Goal: Complete application form

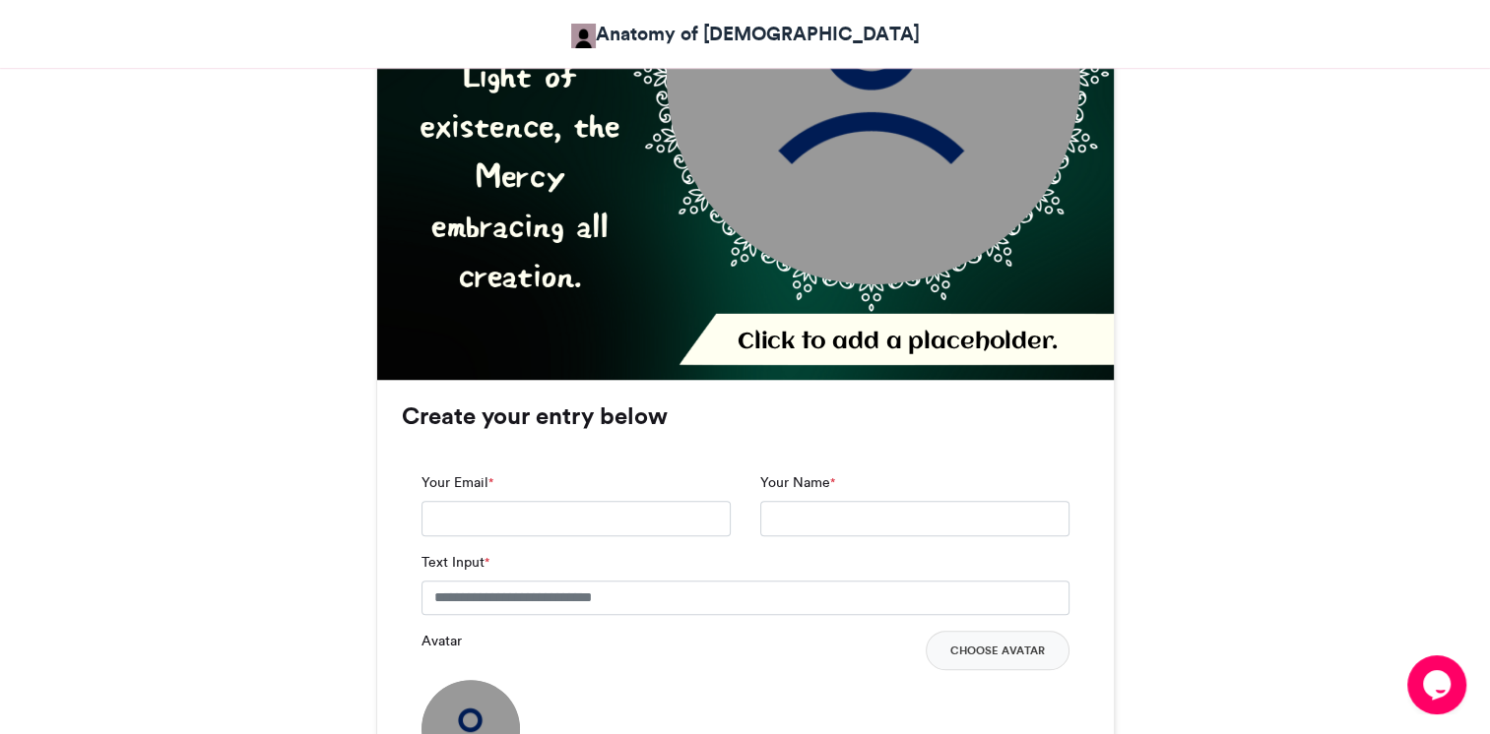
scroll to position [1050, 0]
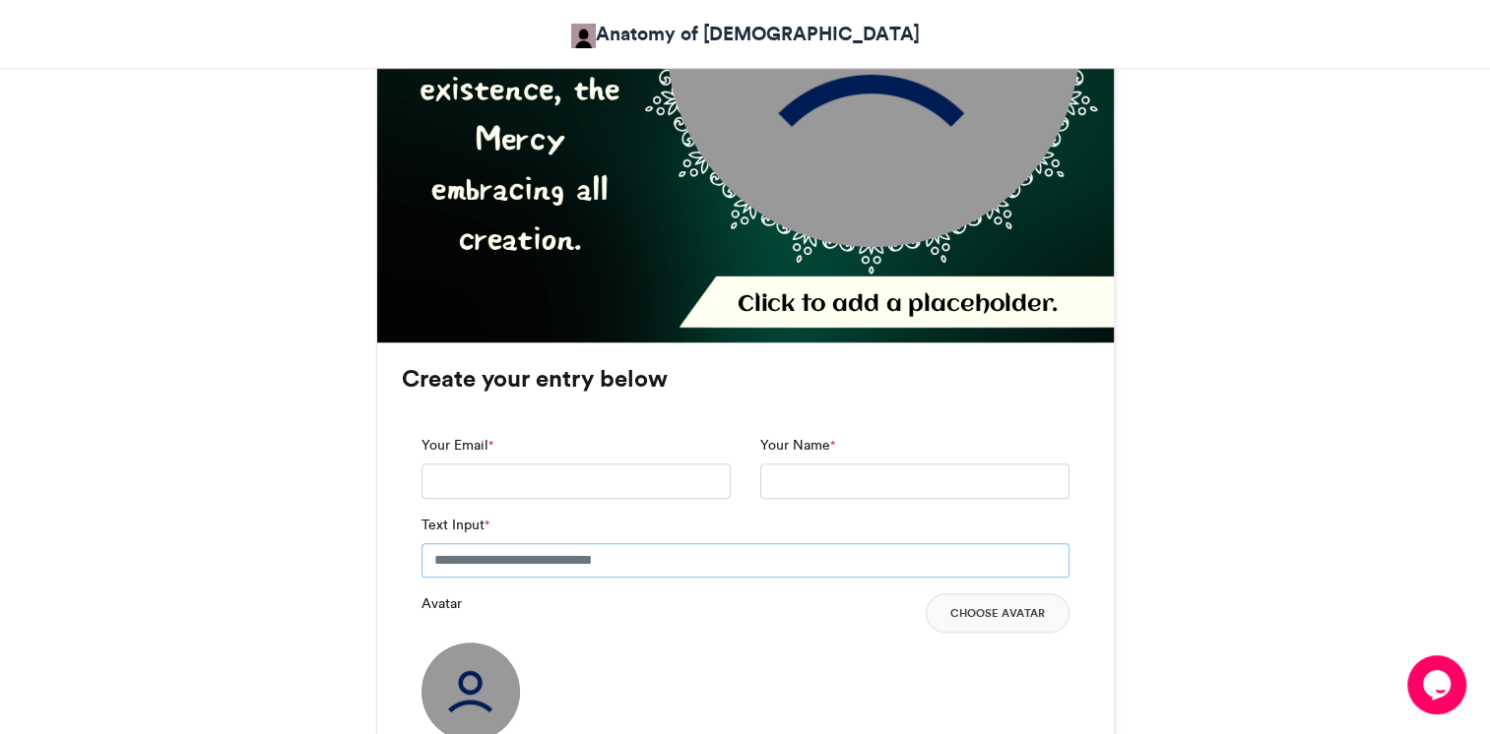
click at [524, 543] on input "Text Input *" at bounding box center [745, 560] width 648 height 35
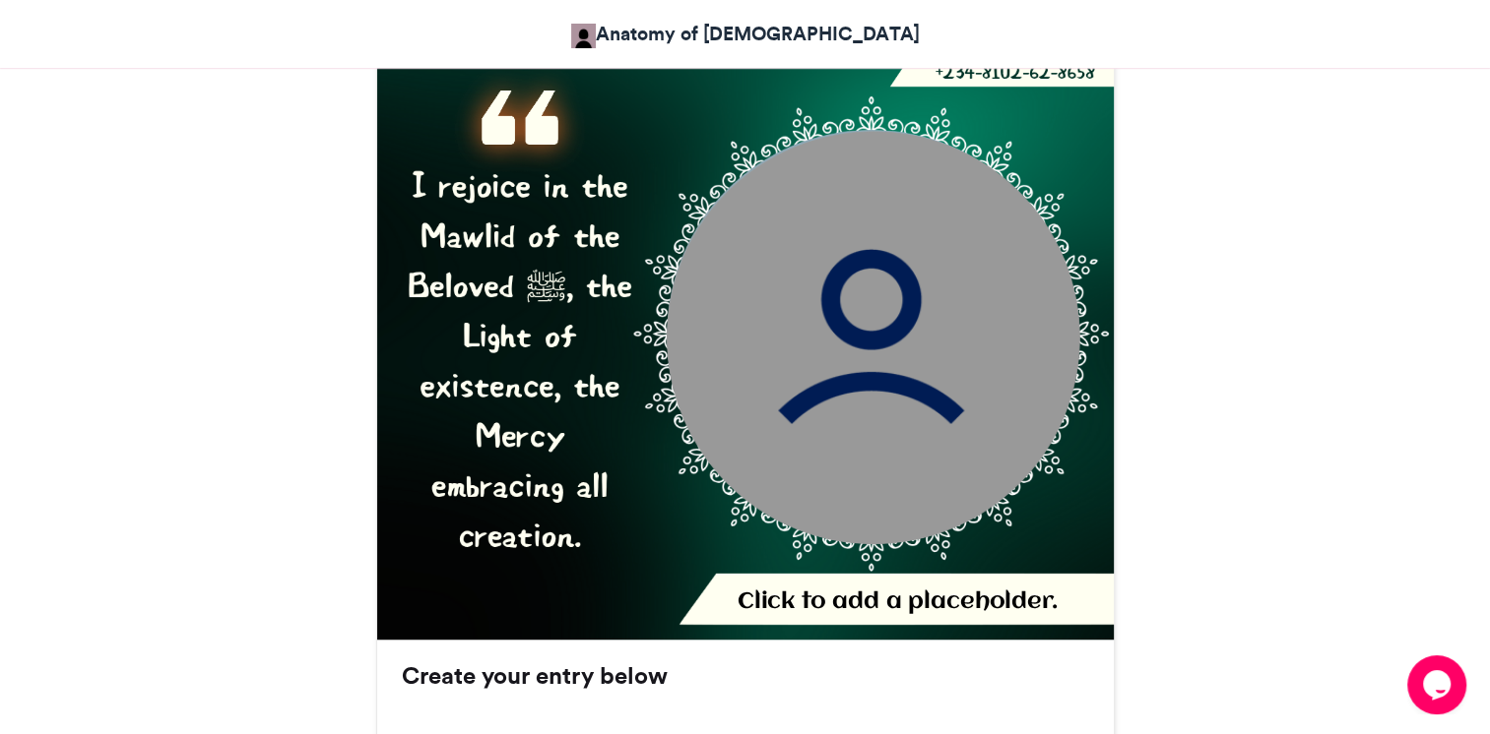
scroll to position [788, 0]
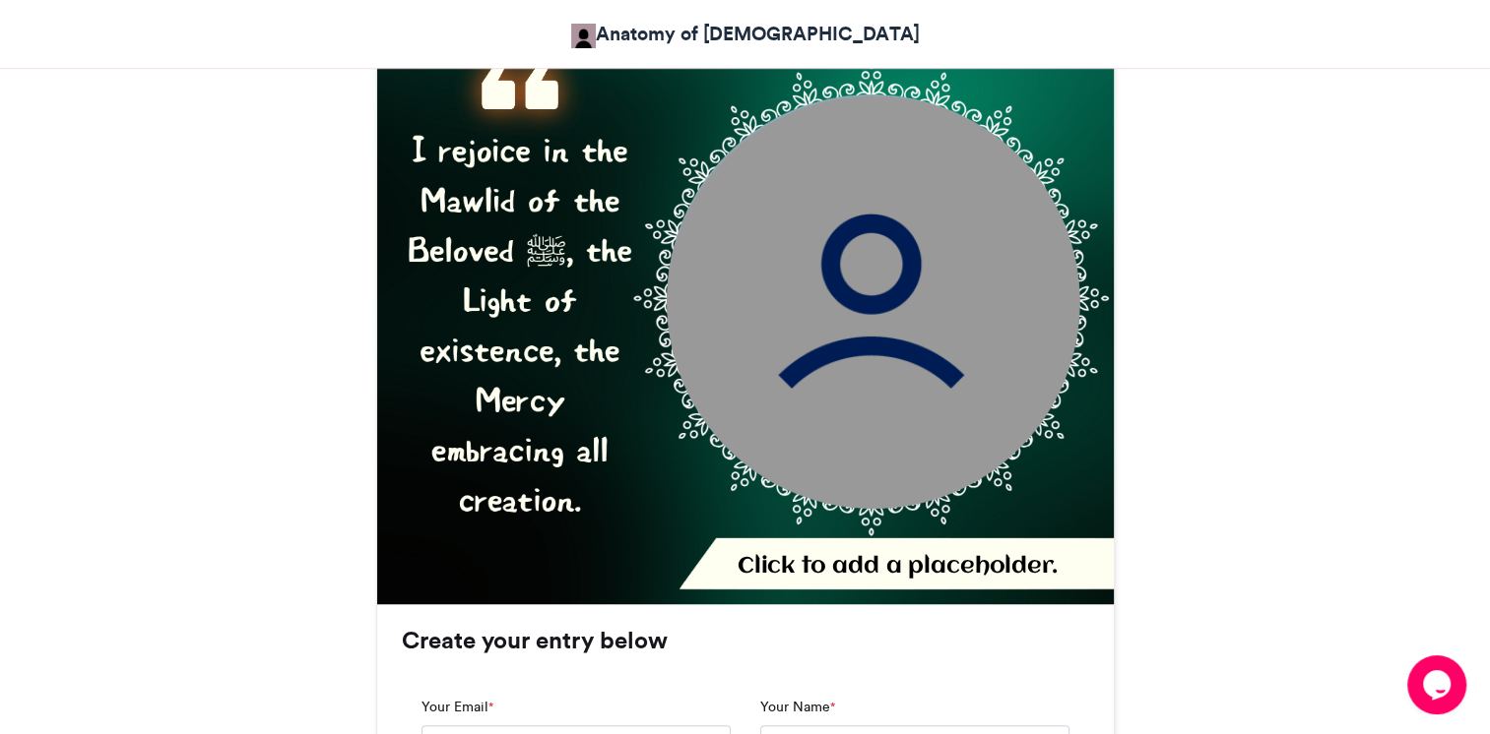
click at [902, 551] on div "Click to add a placeholder." at bounding box center [921, 566] width 368 height 31
click at [769, 551] on div "Click to add a placeholder." at bounding box center [921, 566] width 368 height 31
click at [835, 373] on img at bounding box center [873, 302] width 414 height 414
click at [838, 551] on div "Click to add a placeholder." at bounding box center [921, 566] width 368 height 31
click at [839, 551] on div "Click to add a placeholder." at bounding box center [921, 566] width 368 height 31
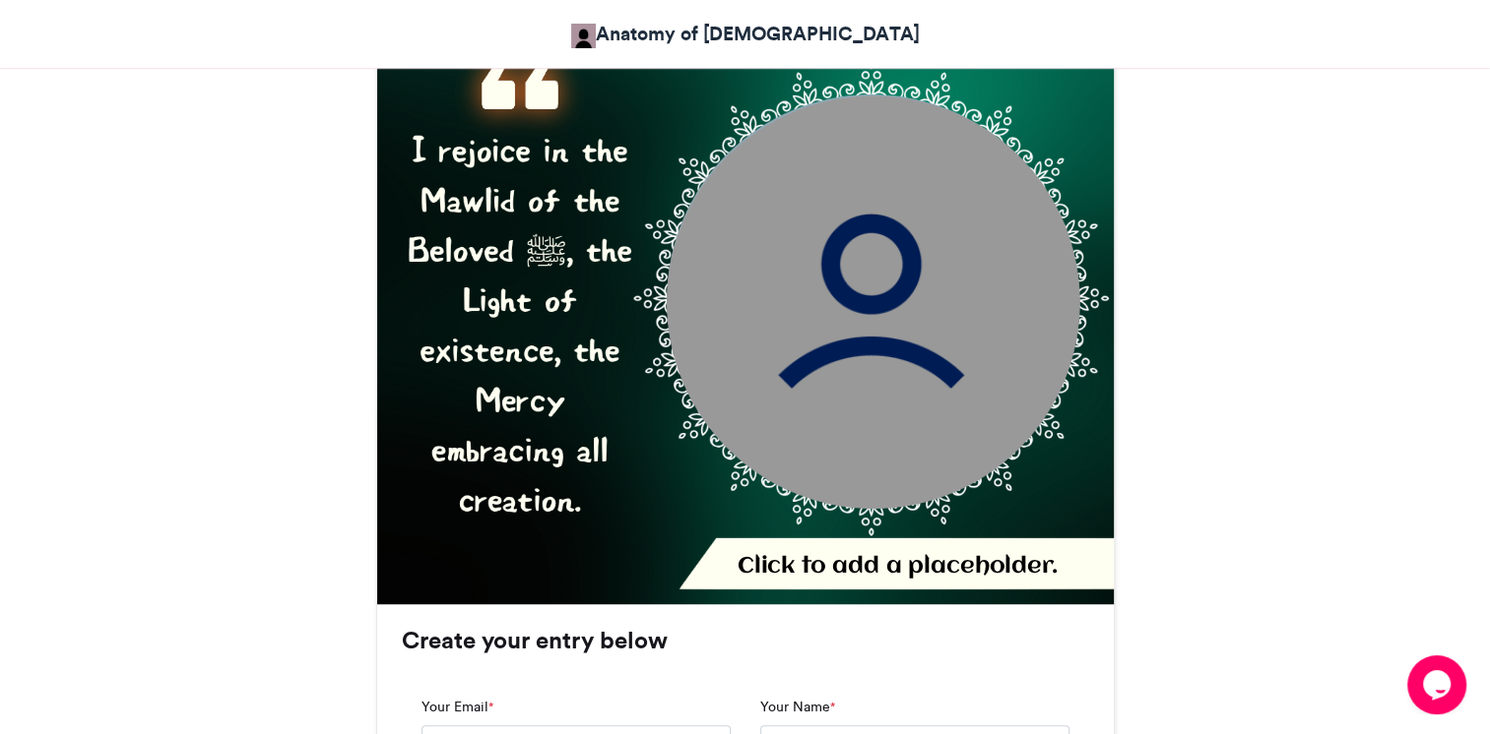
click at [839, 551] on div "Click to add a placeholder." at bounding box center [921, 566] width 368 height 31
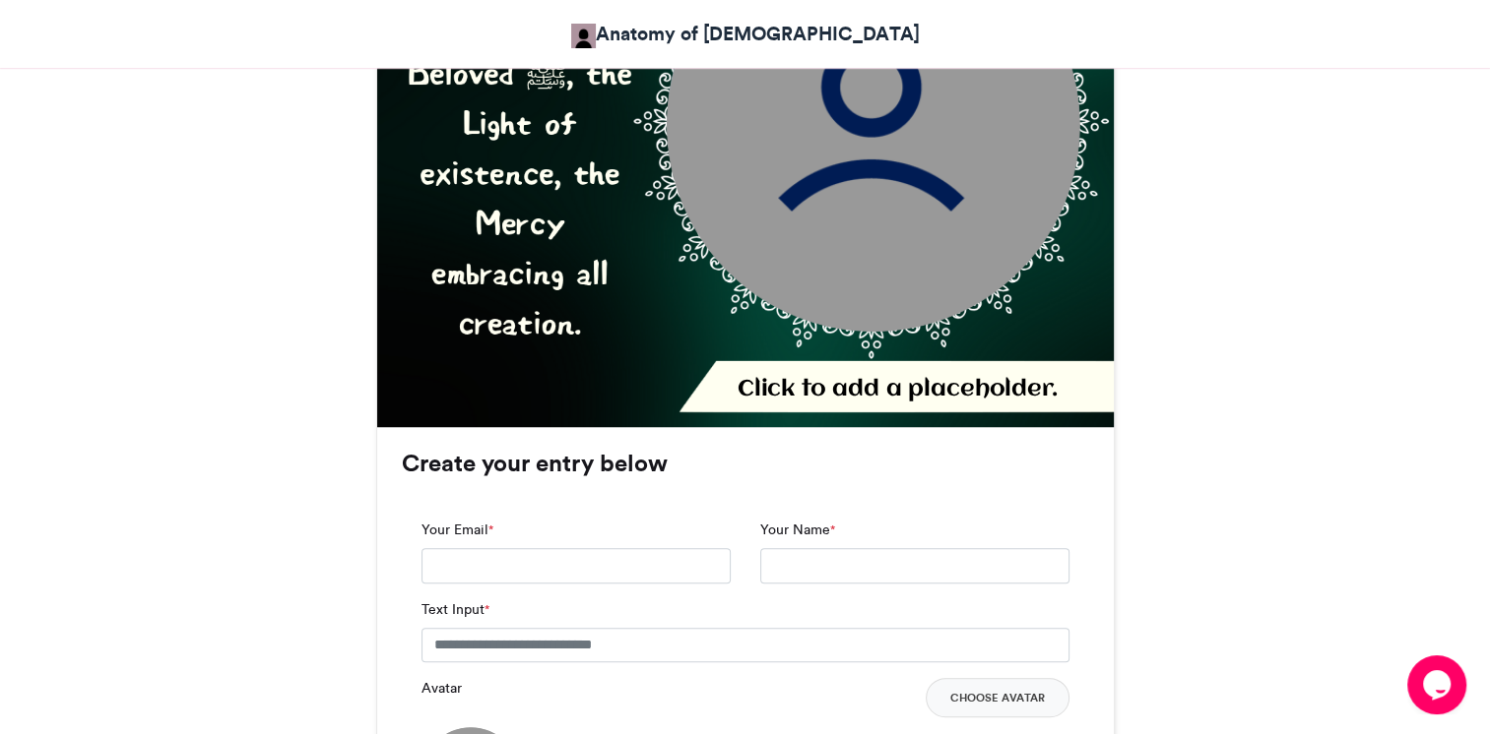
scroll to position [1050, 0]
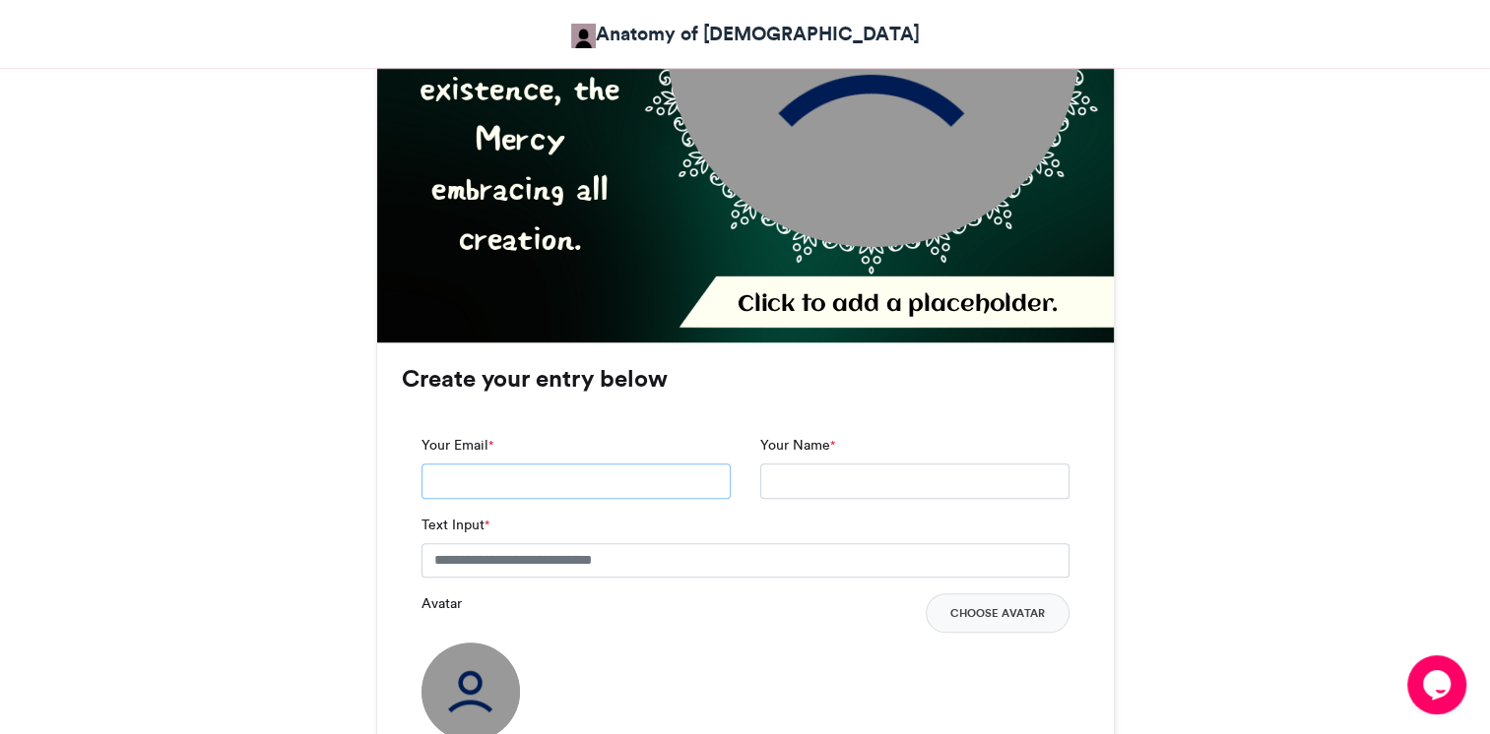
click at [575, 464] on input "Your Email *" at bounding box center [575, 481] width 309 height 35
type input "**********"
click at [829, 464] on input "Your Name *" at bounding box center [914, 481] width 309 height 35
type input "**********"
click at [528, 543] on input "Text Input *" at bounding box center [745, 560] width 648 height 35
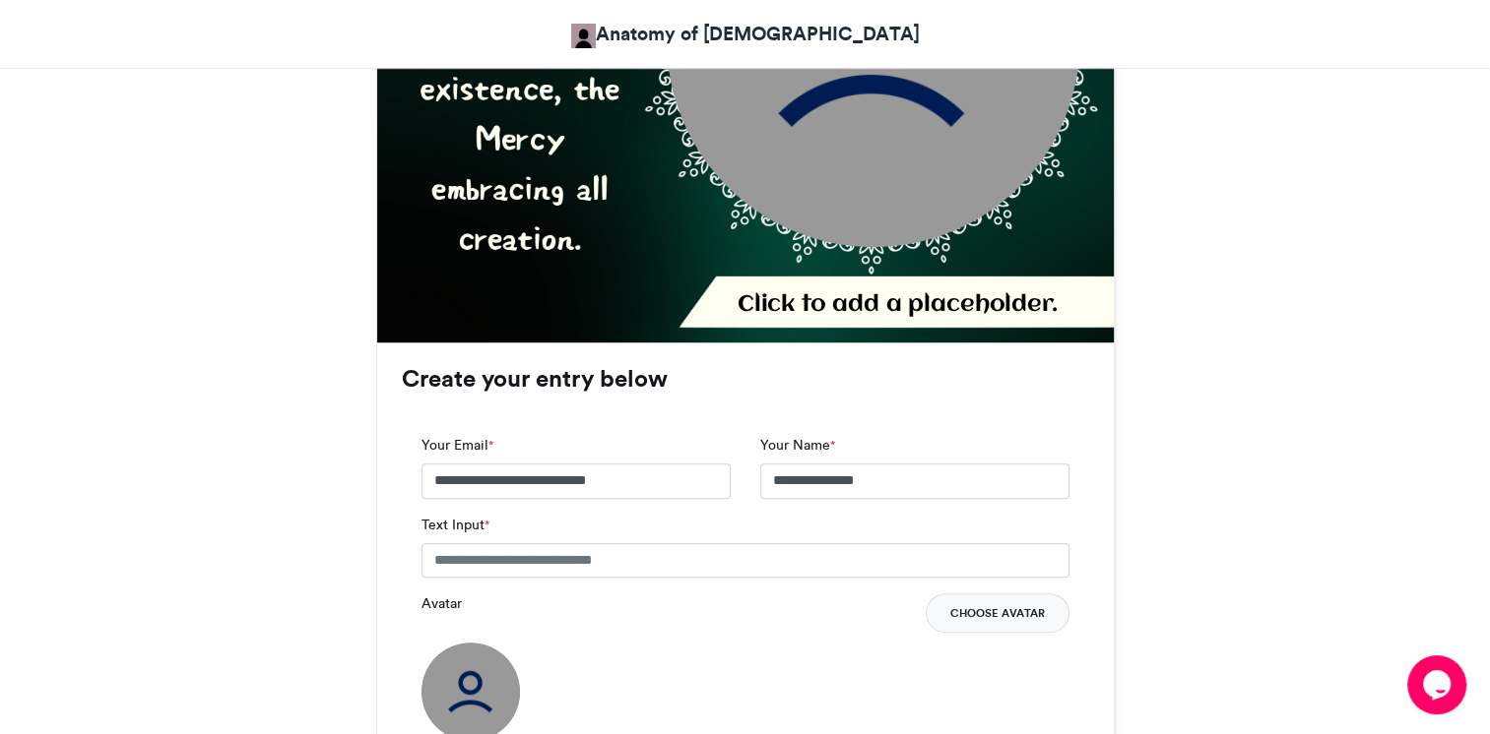
click at [1026, 594] on button "Choose Avatar" at bounding box center [997, 613] width 144 height 39
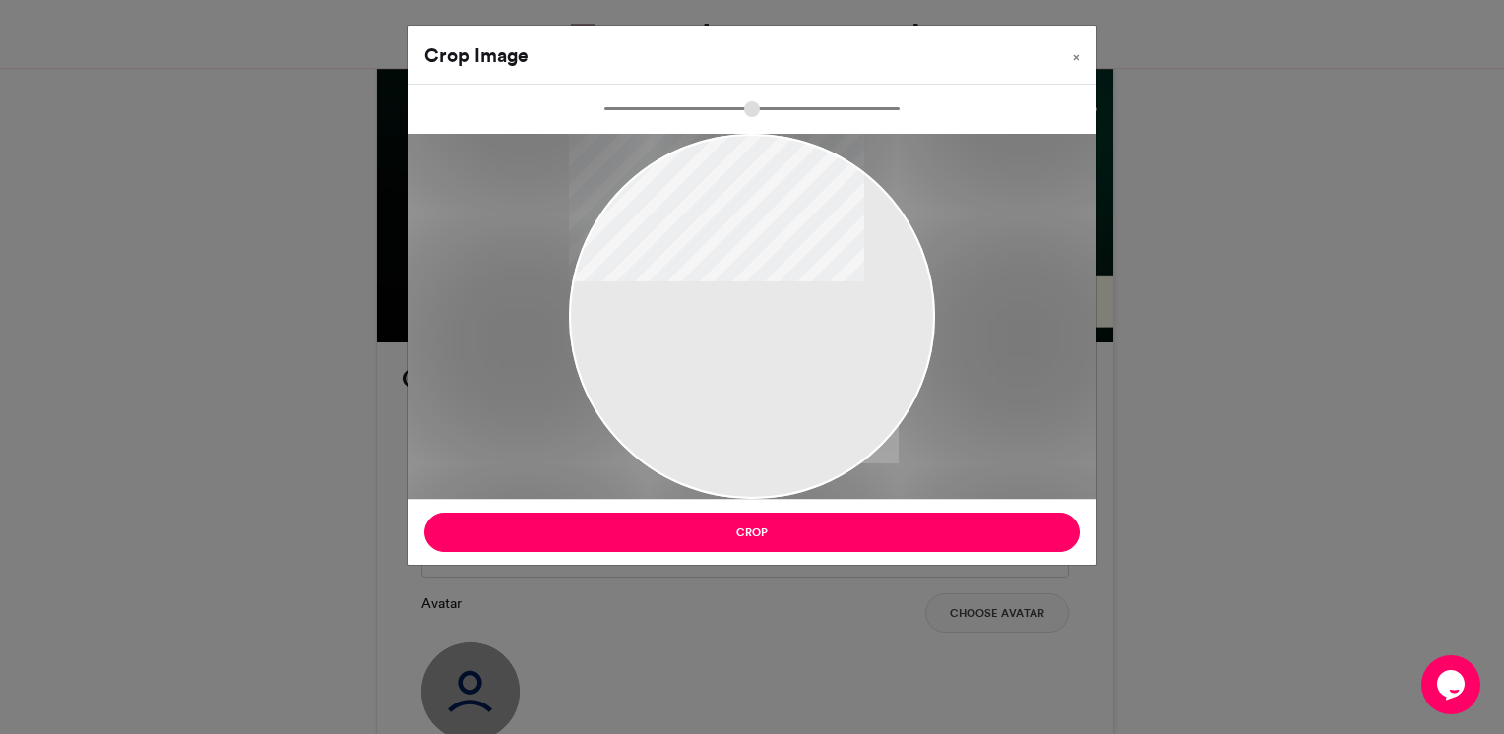
type input "******"
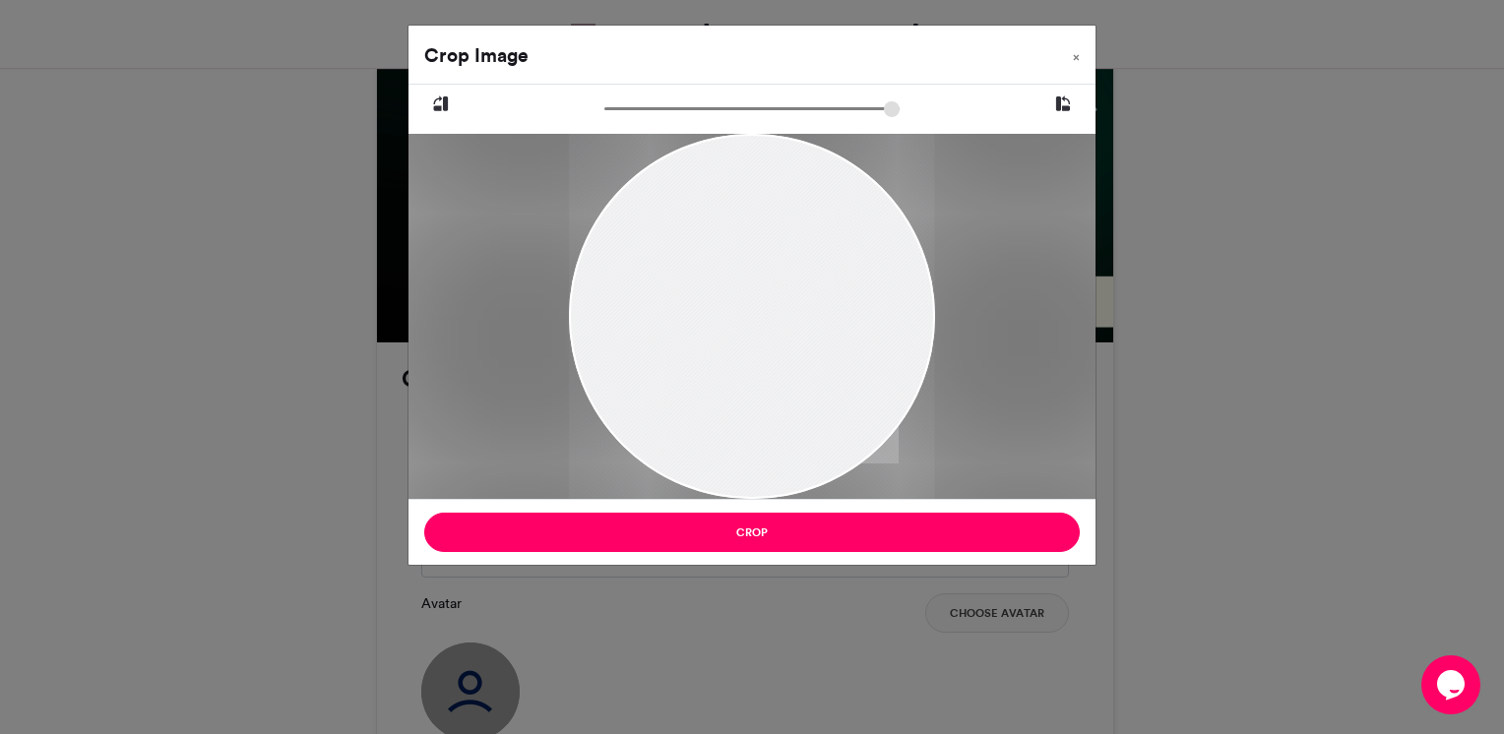
drag, startPoint x: 746, startPoint y: 325, endPoint x: 770, endPoint y: 354, distance: 37.8
click at [770, 354] on div at bounding box center [751, 338] width 365 height 487
drag, startPoint x: 721, startPoint y: 353, endPoint x: 756, endPoint y: 353, distance: 35.4
click at [756, 353] on div at bounding box center [751, 338] width 365 height 487
drag, startPoint x: 835, startPoint y: 341, endPoint x: 783, endPoint y: 344, distance: 52.3
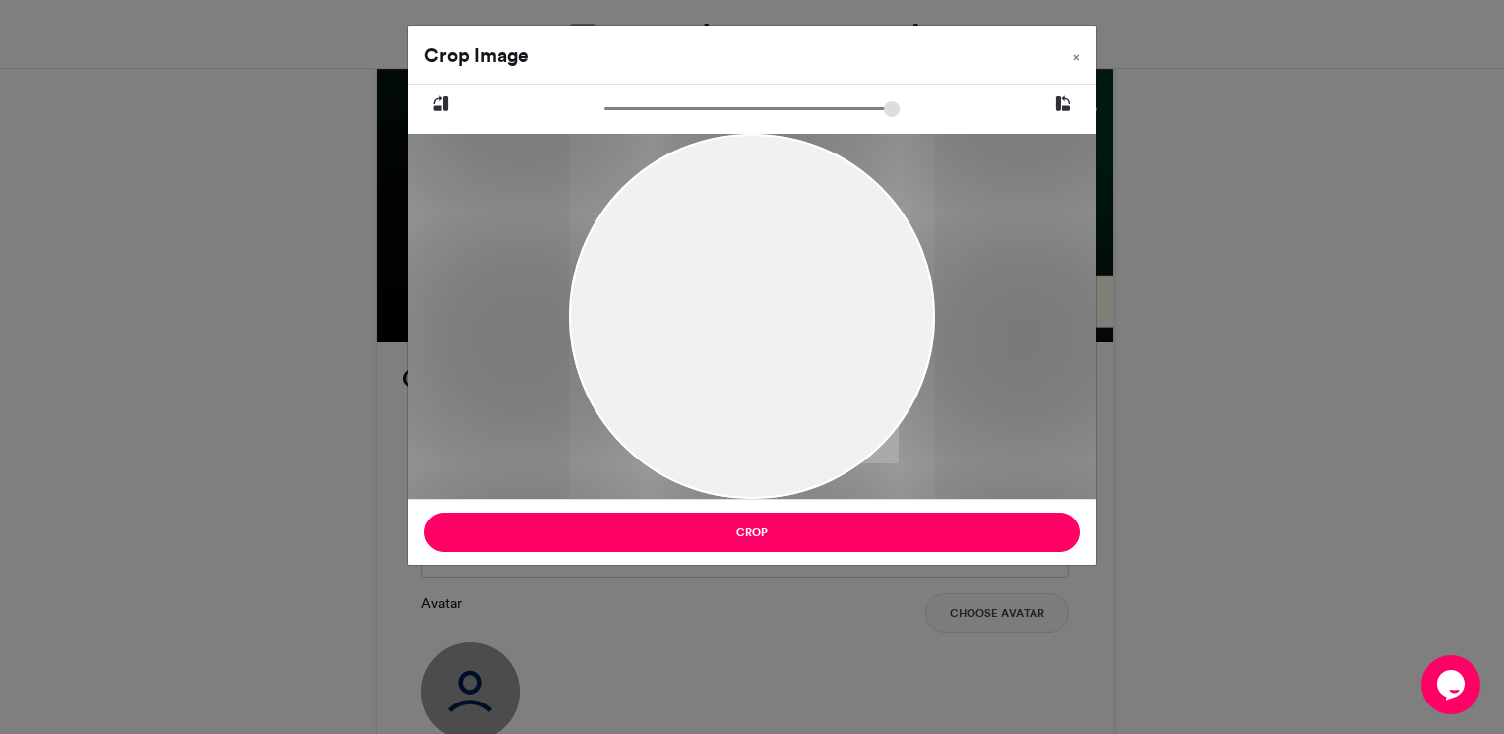
click at [783, 344] on div at bounding box center [751, 341] width 365 height 487
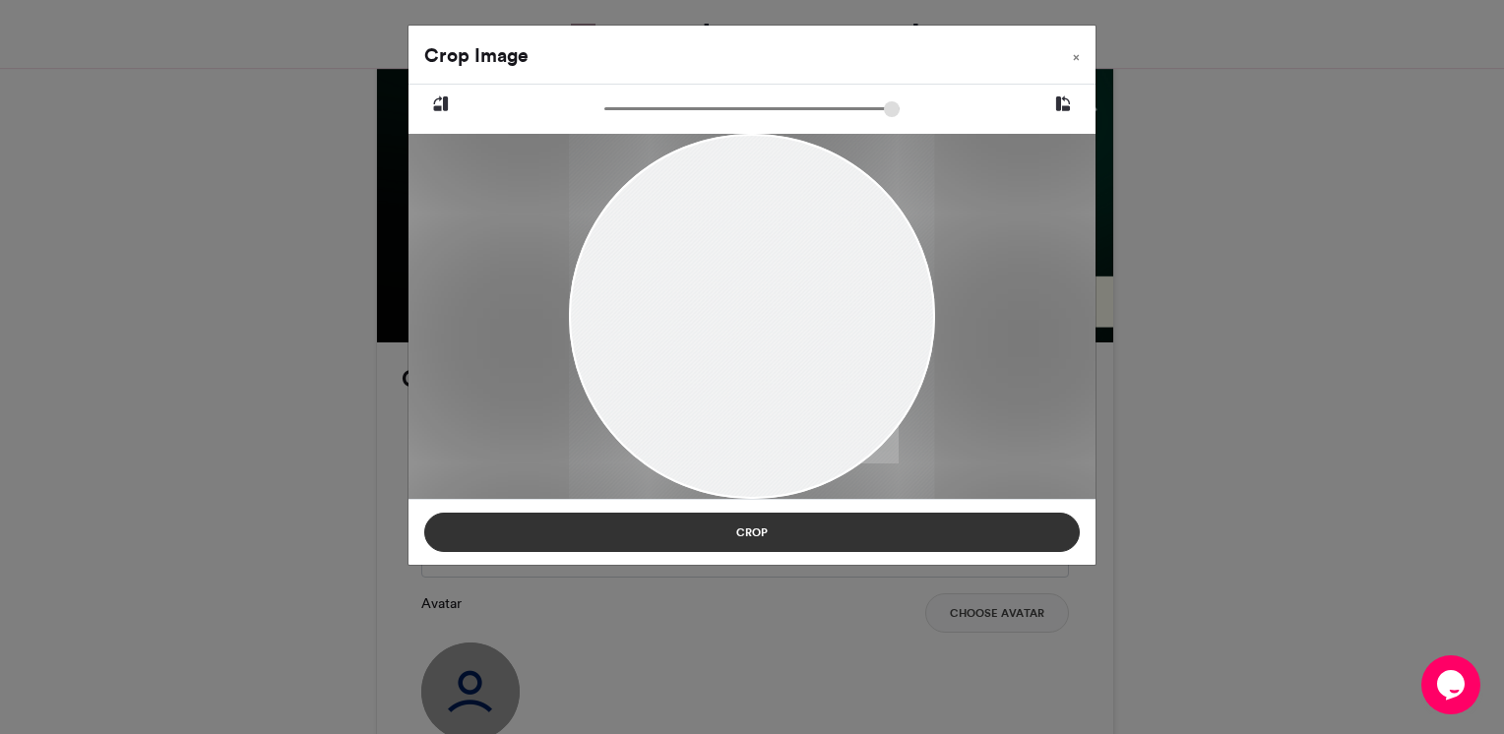
click at [737, 527] on button "Crop" at bounding box center [752, 532] width 656 height 39
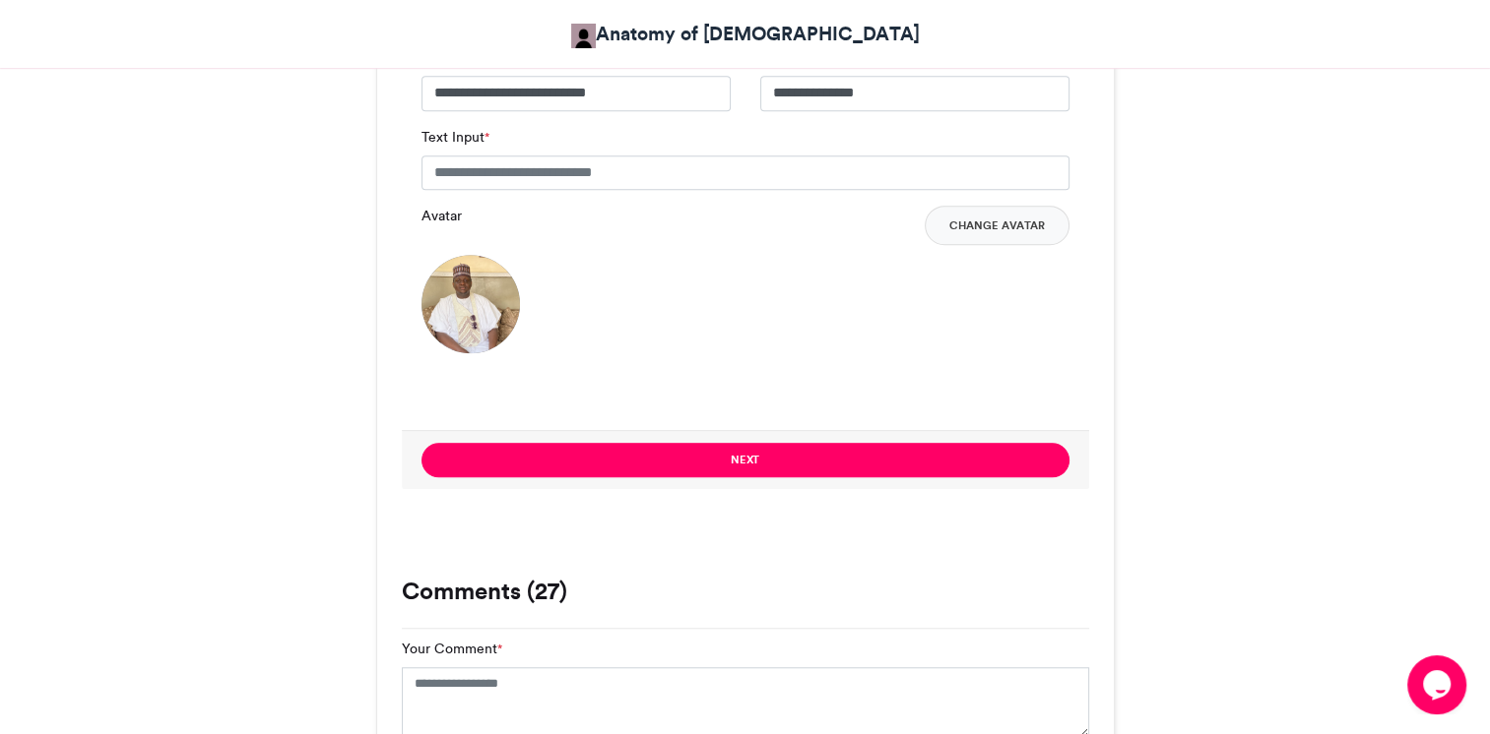
scroll to position [1443, 0]
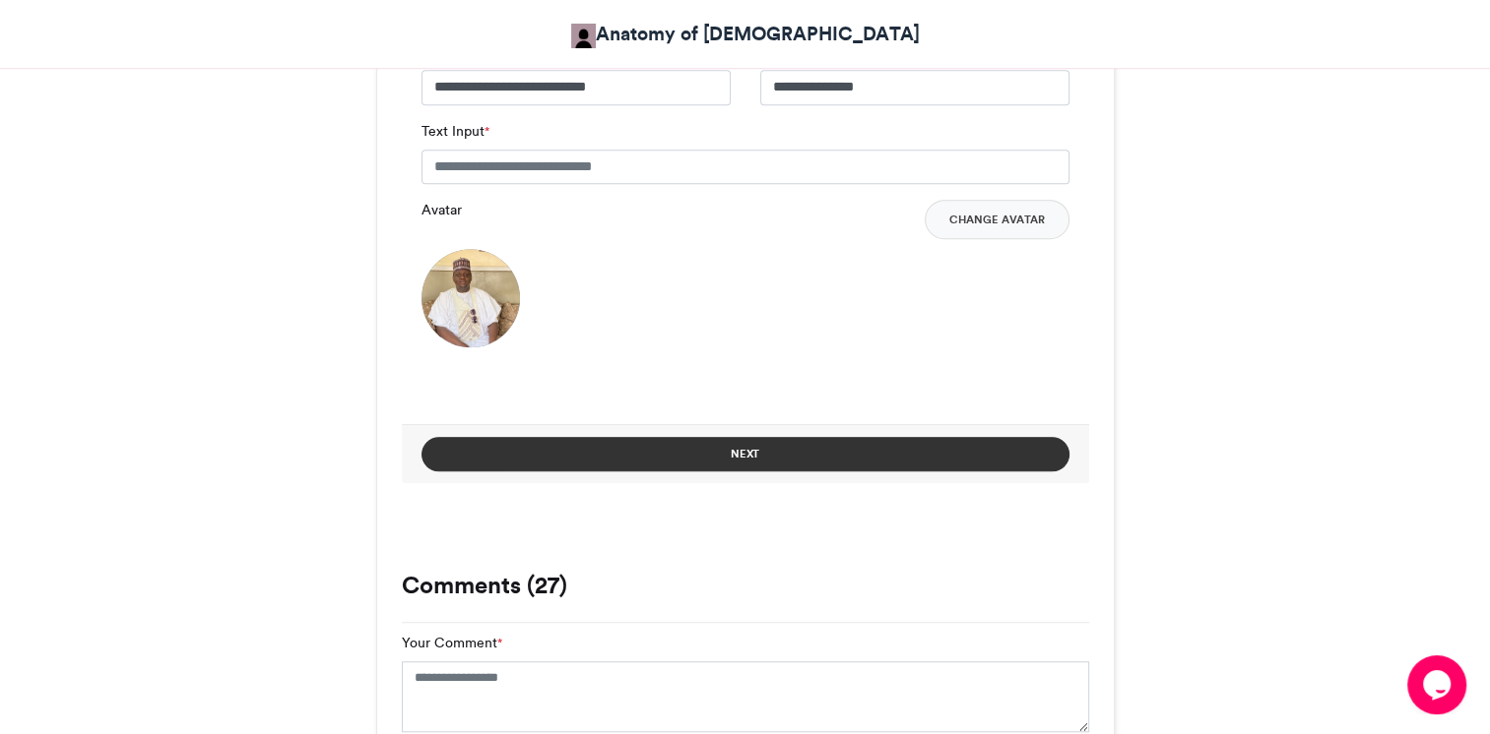
click at [811, 437] on button "Next" at bounding box center [745, 454] width 648 height 34
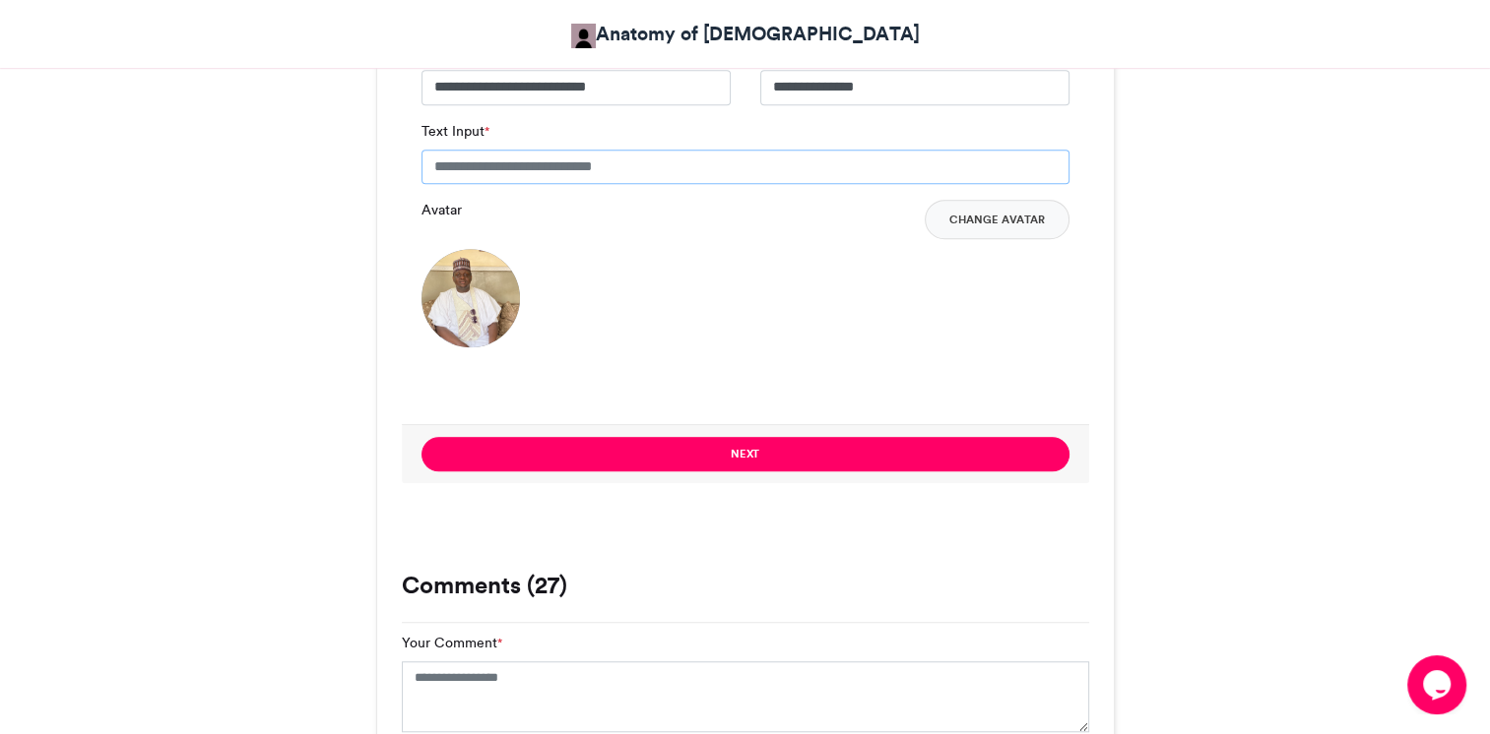
click at [470, 150] on input "Text Input *" at bounding box center [745, 167] width 648 height 35
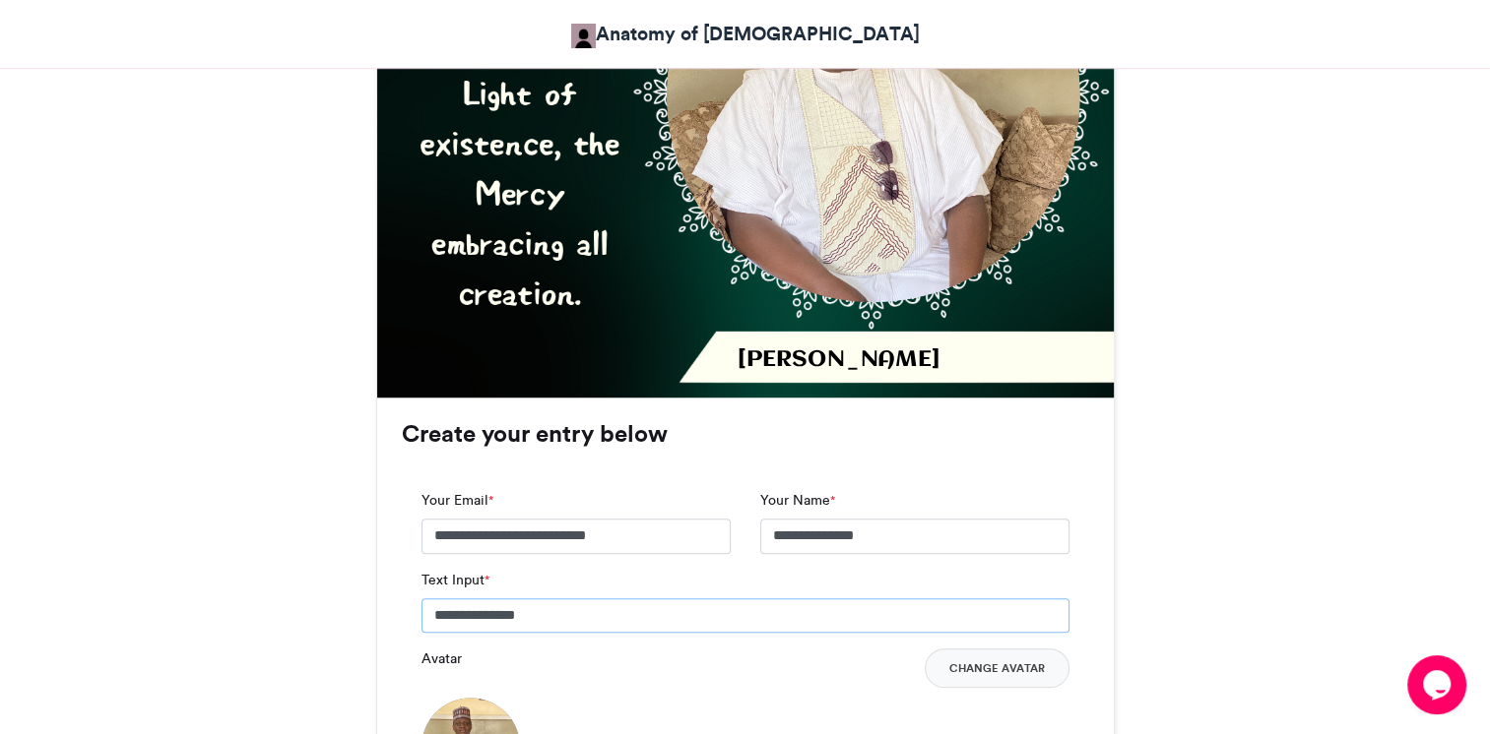
scroll to position [1050, 0]
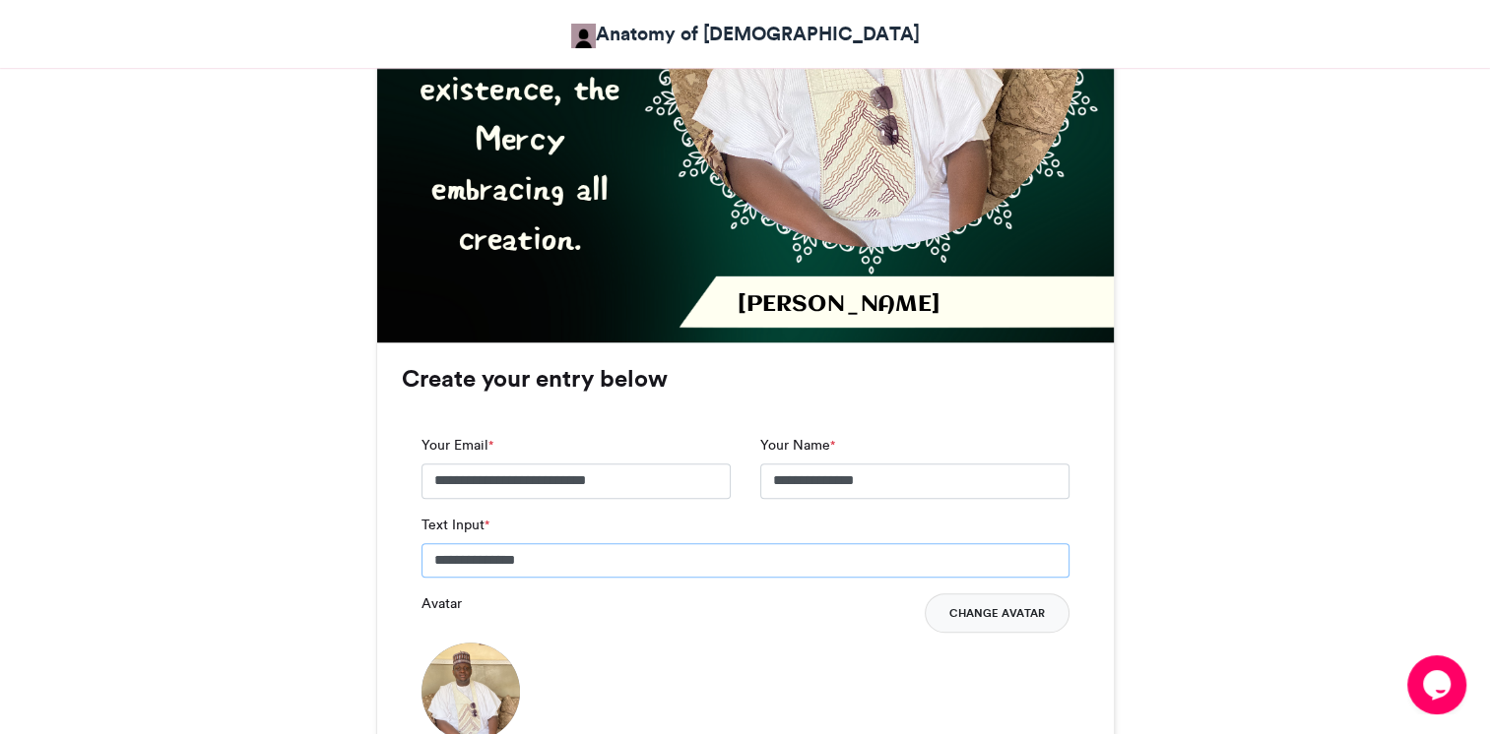
type input "**********"
click at [1007, 594] on button "Change Avatar" at bounding box center [996, 613] width 145 height 39
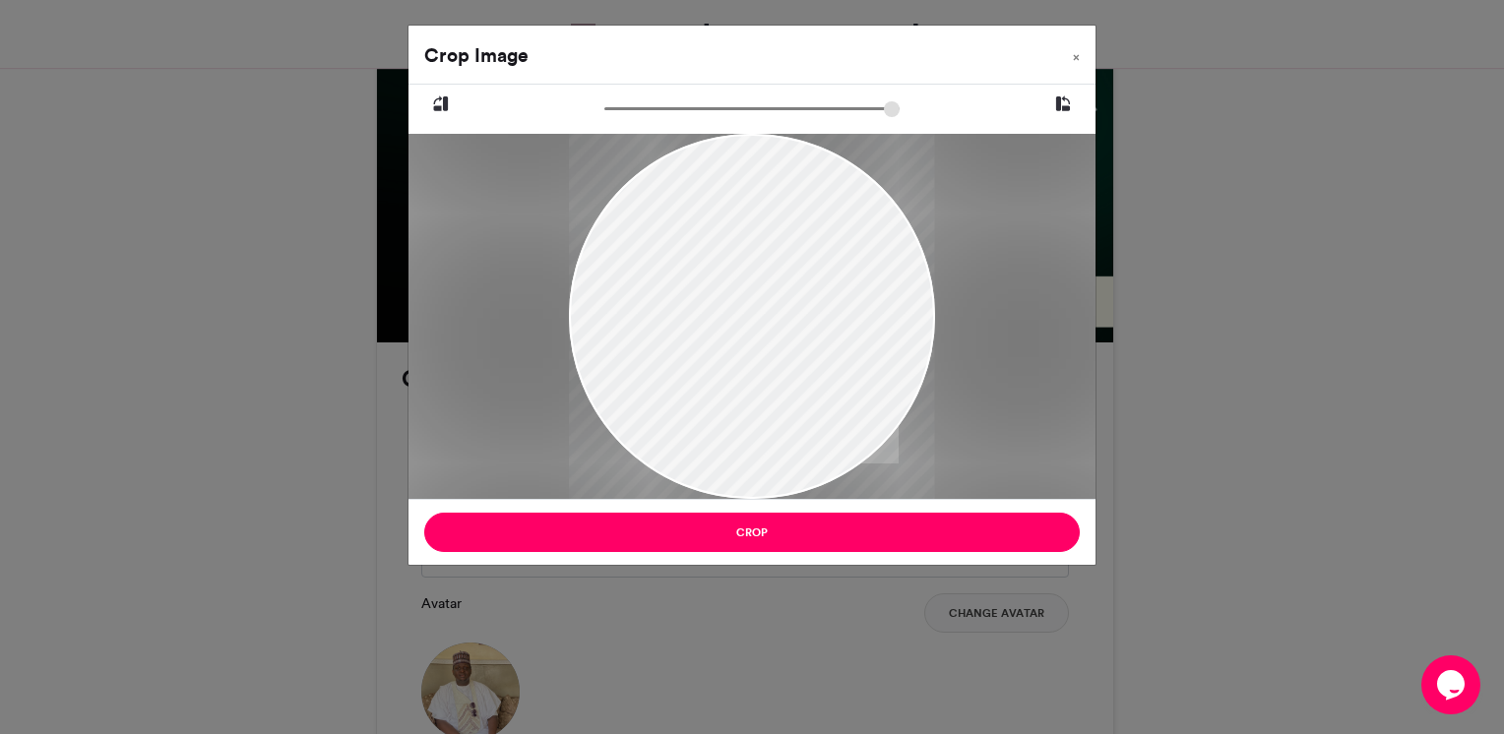
drag, startPoint x: 715, startPoint y: 314, endPoint x: 775, endPoint y: 385, distance: 92.9
click at [775, 385] on div at bounding box center [751, 388] width 365 height 650
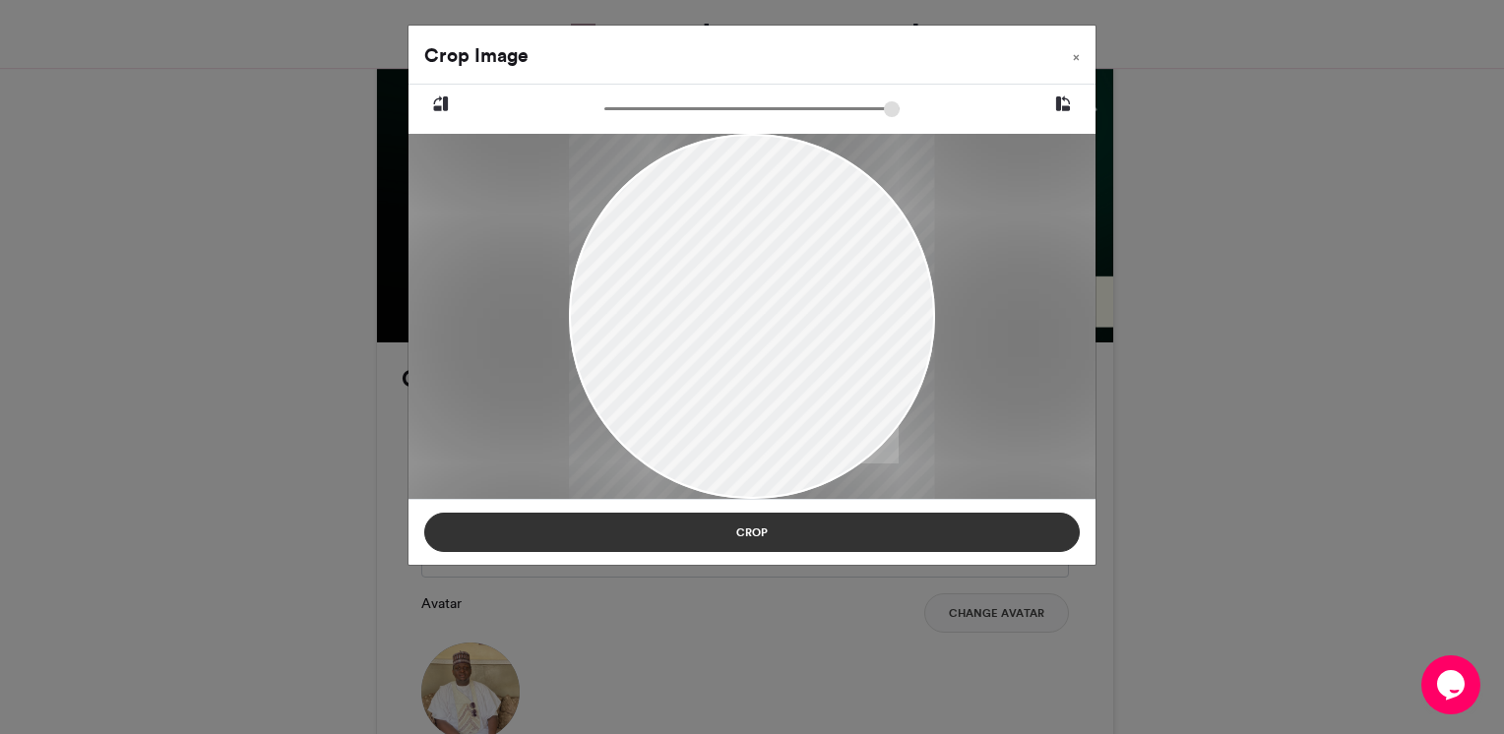
click at [779, 538] on button "Crop" at bounding box center [752, 532] width 656 height 39
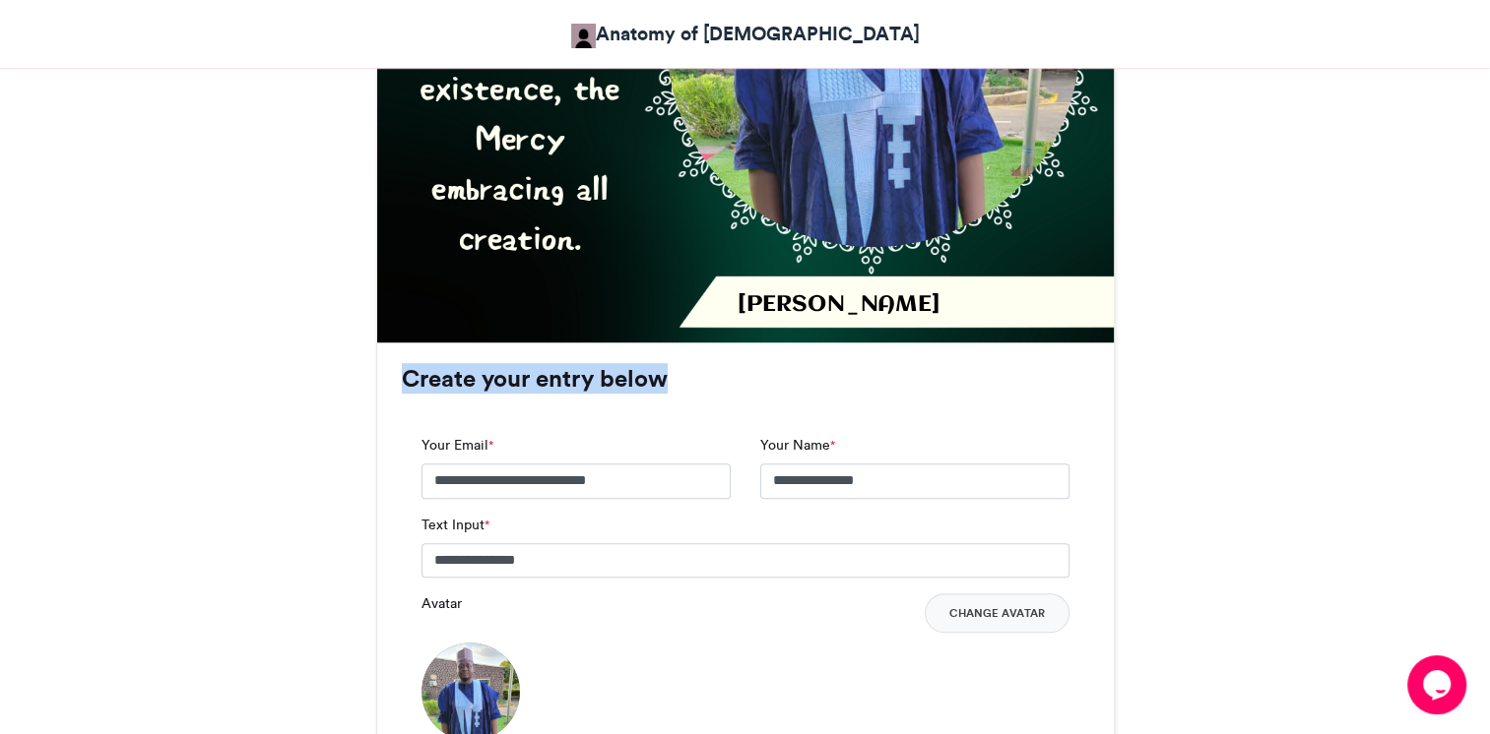
drag, startPoint x: 1254, startPoint y: 268, endPoint x: 1273, endPoint y: 359, distance: 93.5
drag, startPoint x: 1273, startPoint y: 359, endPoint x: 1222, endPoint y: 277, distance: 97.3
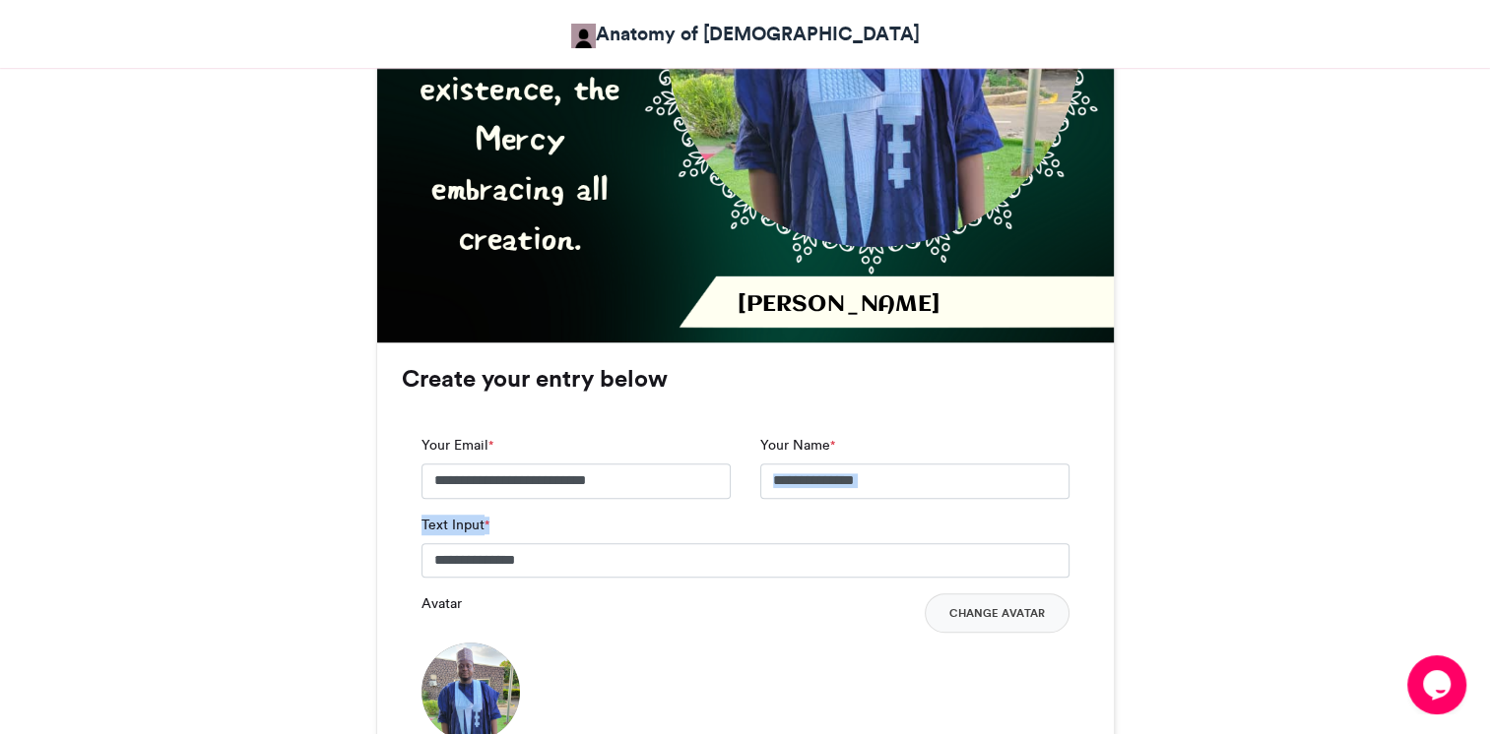
drag, startPoint x: 874, startPoint y: 426, endPoint x: 886, endPoint y: 480, distance: 55.4
click at [886, 480] on div "**********" at bounding box center [745, 616] width 687 height 403
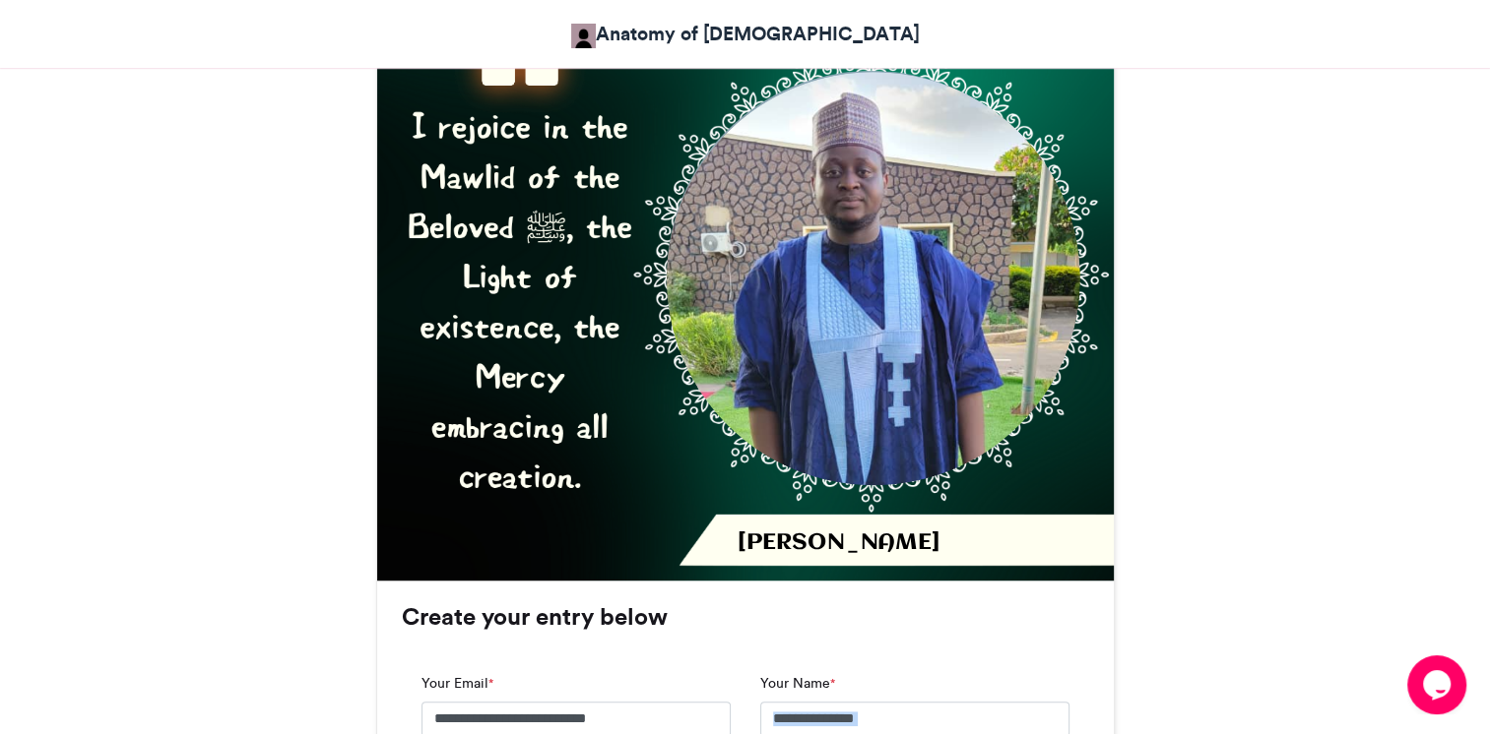
scroll to position [735, 0]
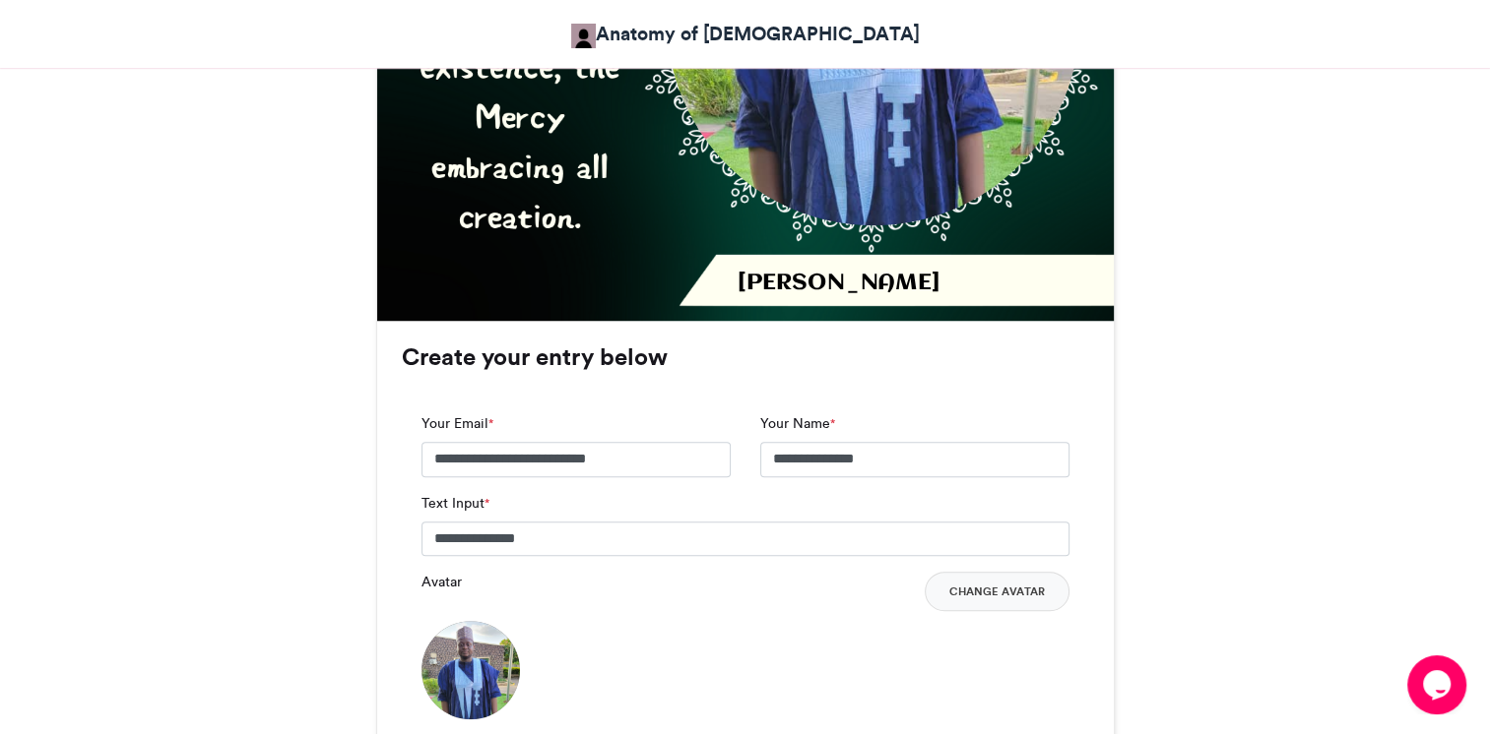
scroll to position [1129, 0]
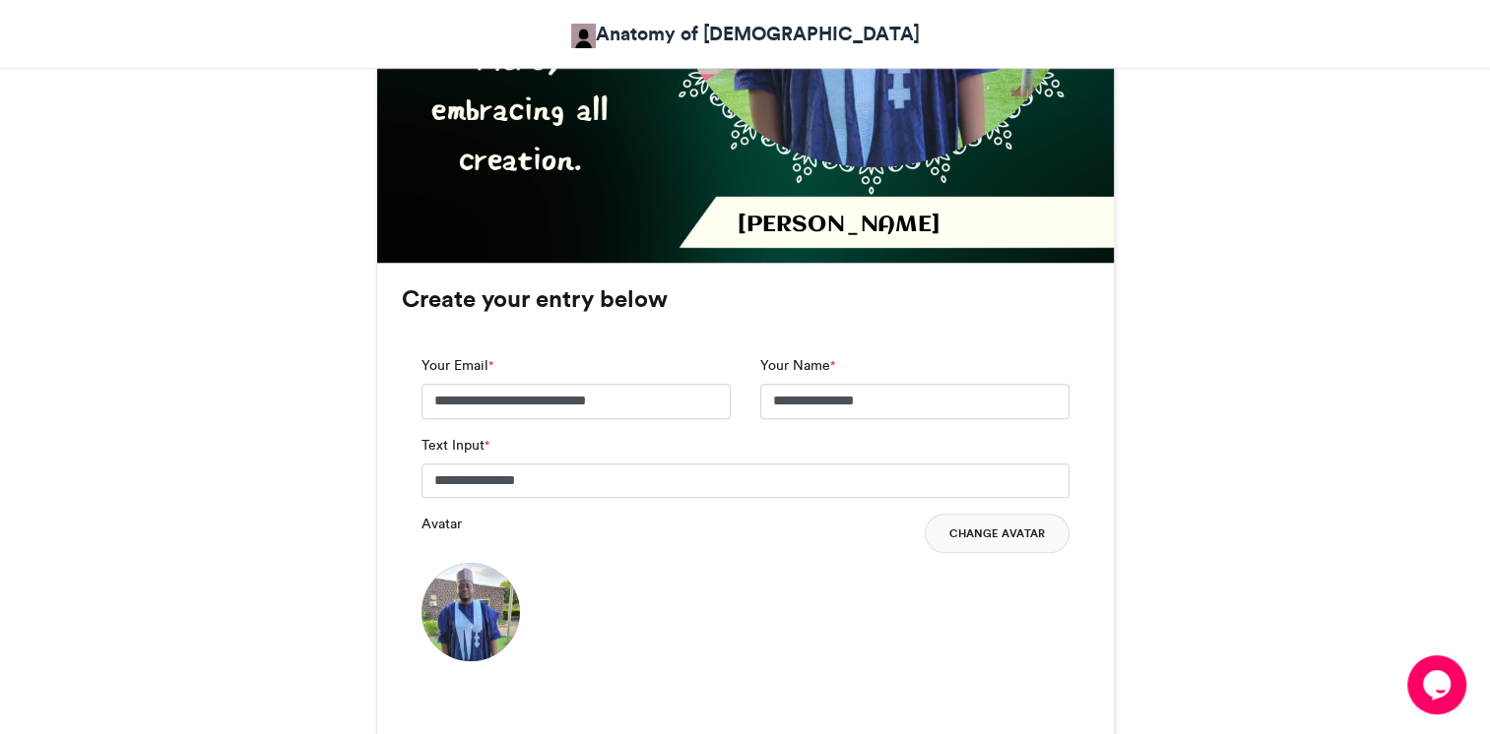
click at [1001, 514] on button "Change Avatar" at bounding box center [996, 533] width 145 height 39
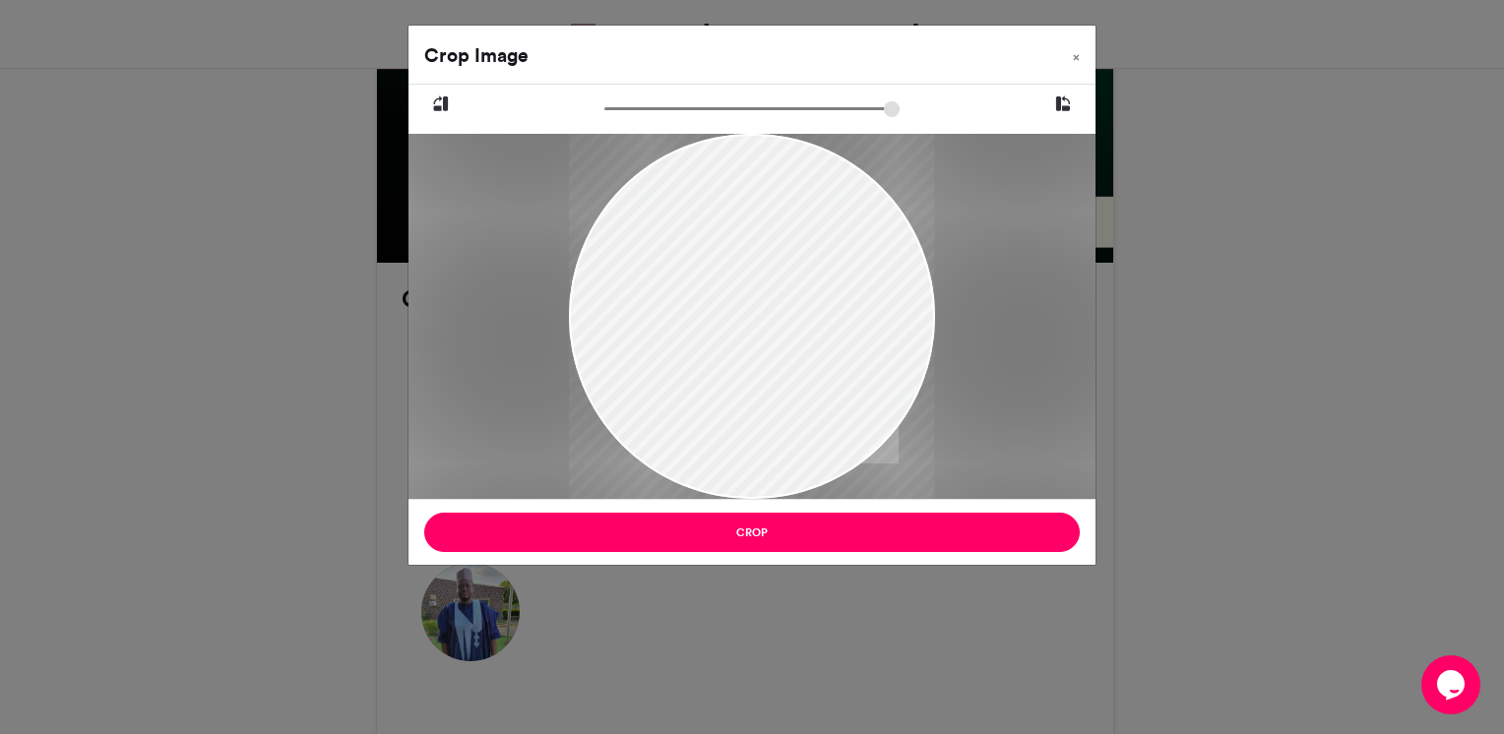
drag, startPoint x: 702, startPoint y: 305, endPoint x: 738, endPoint y: 344, distance: 52.9
click at [738, 344] on div at bounding box center [751, 344] width 365 height 489
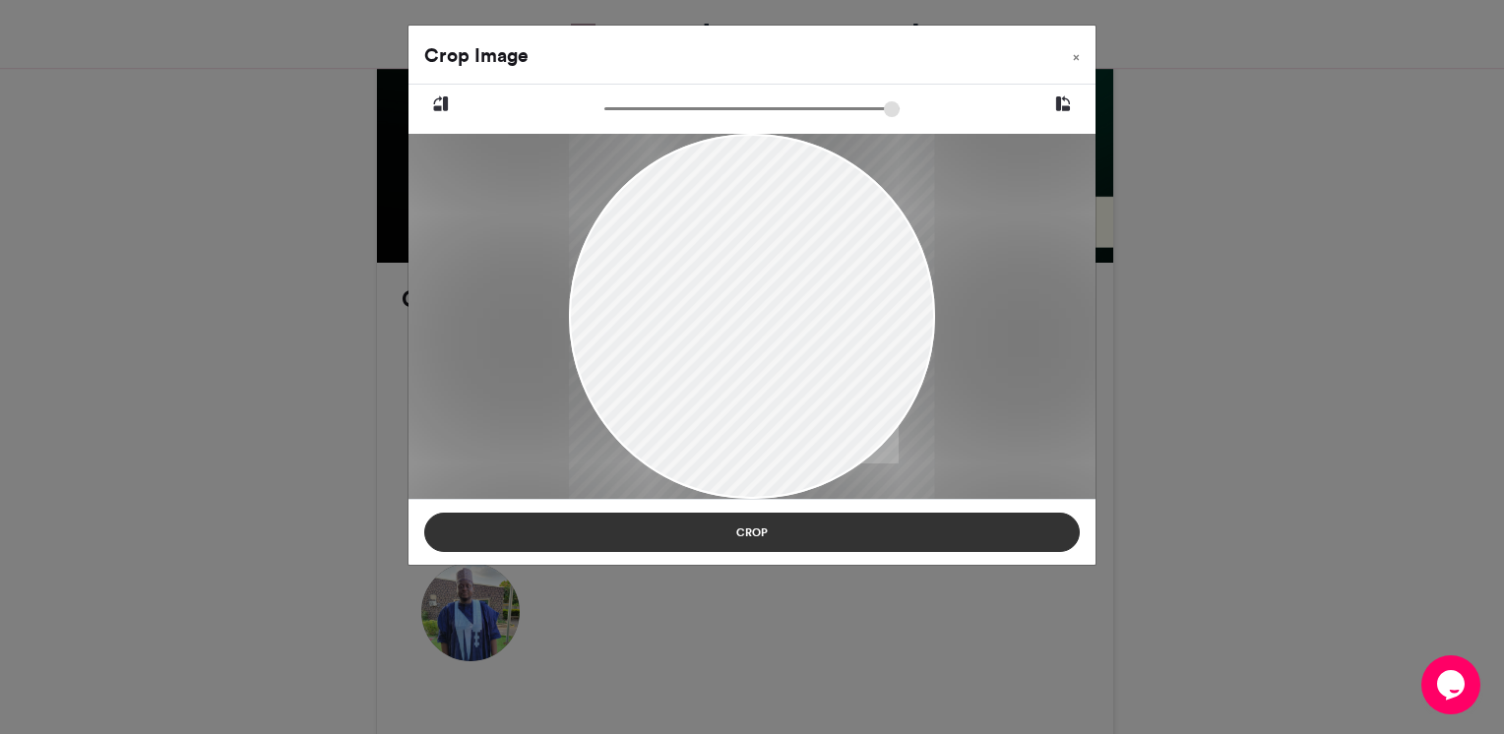
click at [747, 529] on button "Crop" at bounding box center [752, 532] width 656 height 39
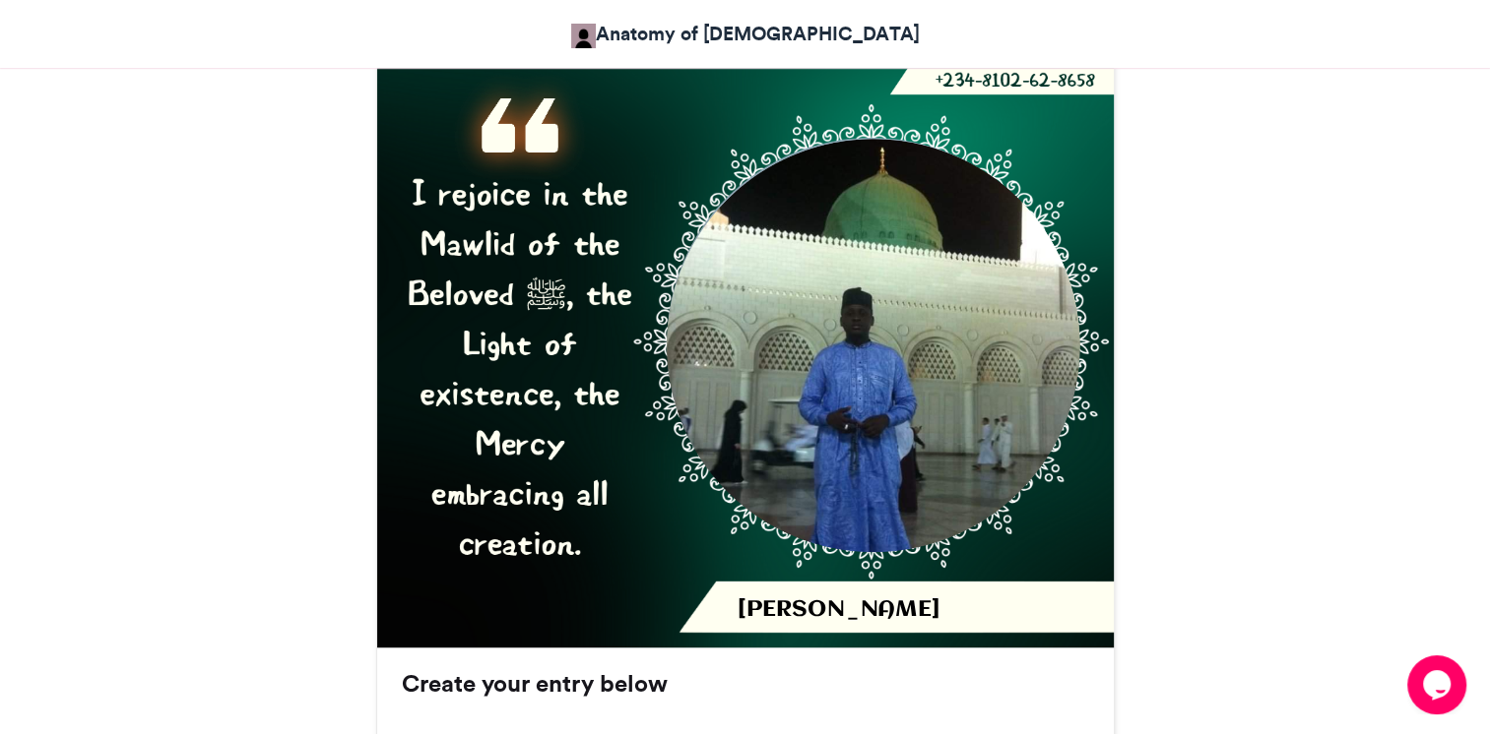
scroll to position [632, 0]
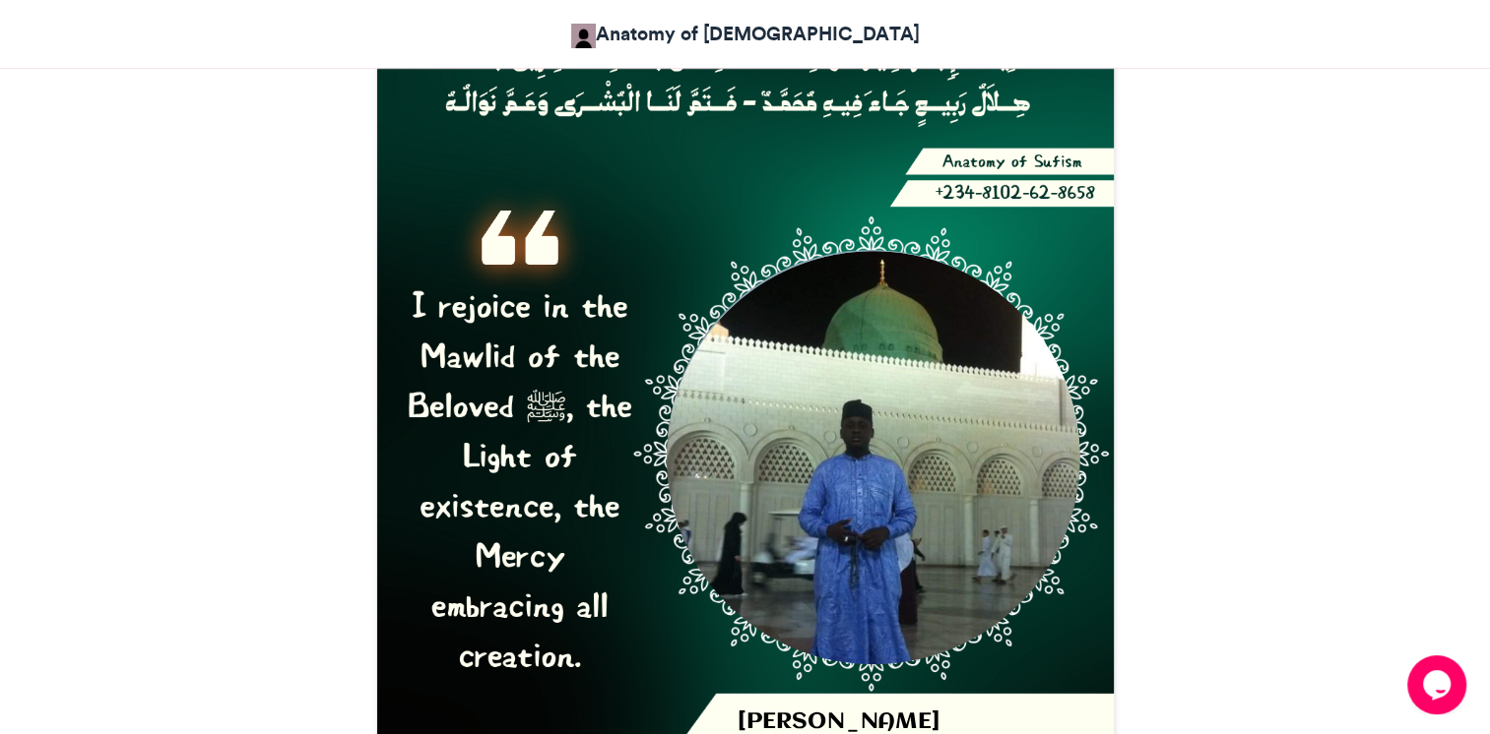
click at [878, 364] on img at bounding box center [873, 458] width 414 height 414
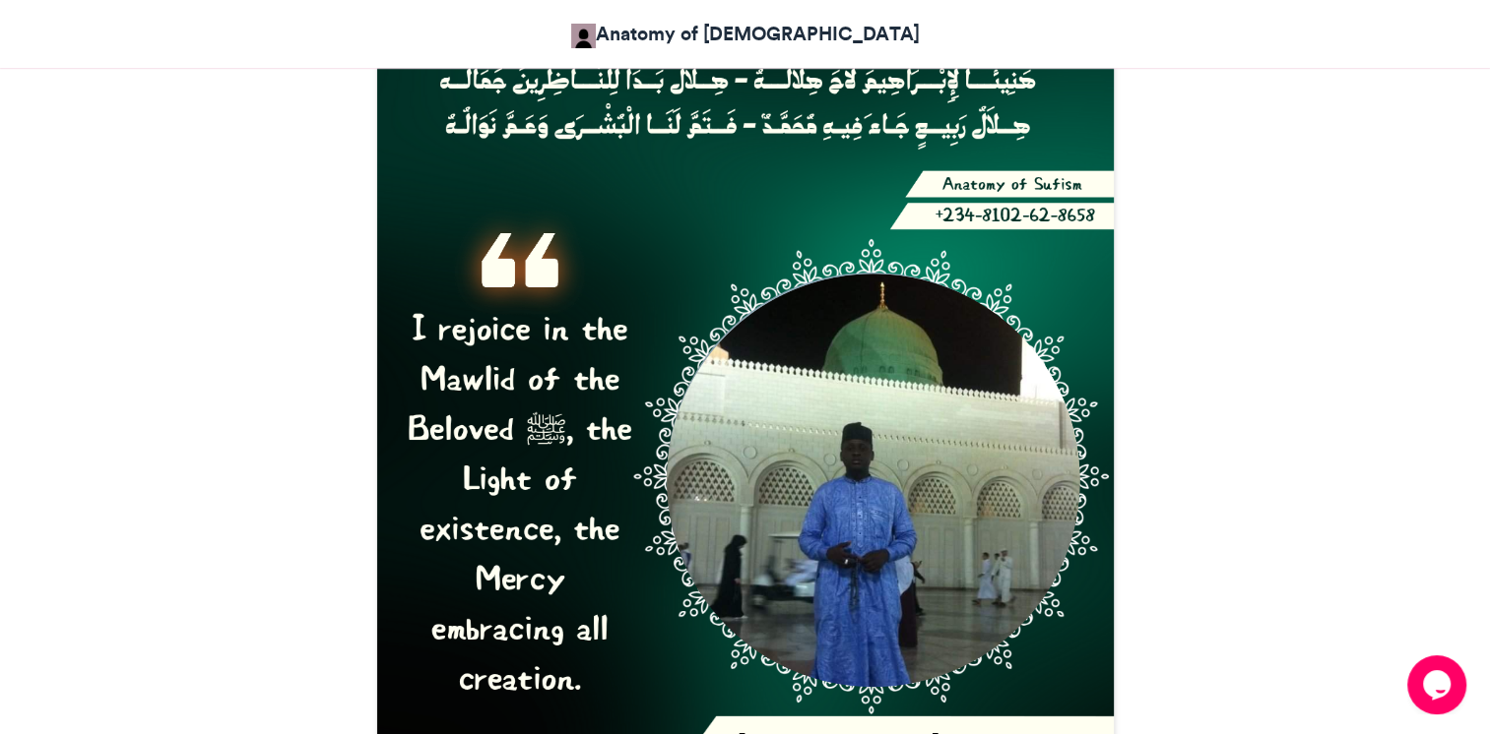
scroll to position [1176, 0]
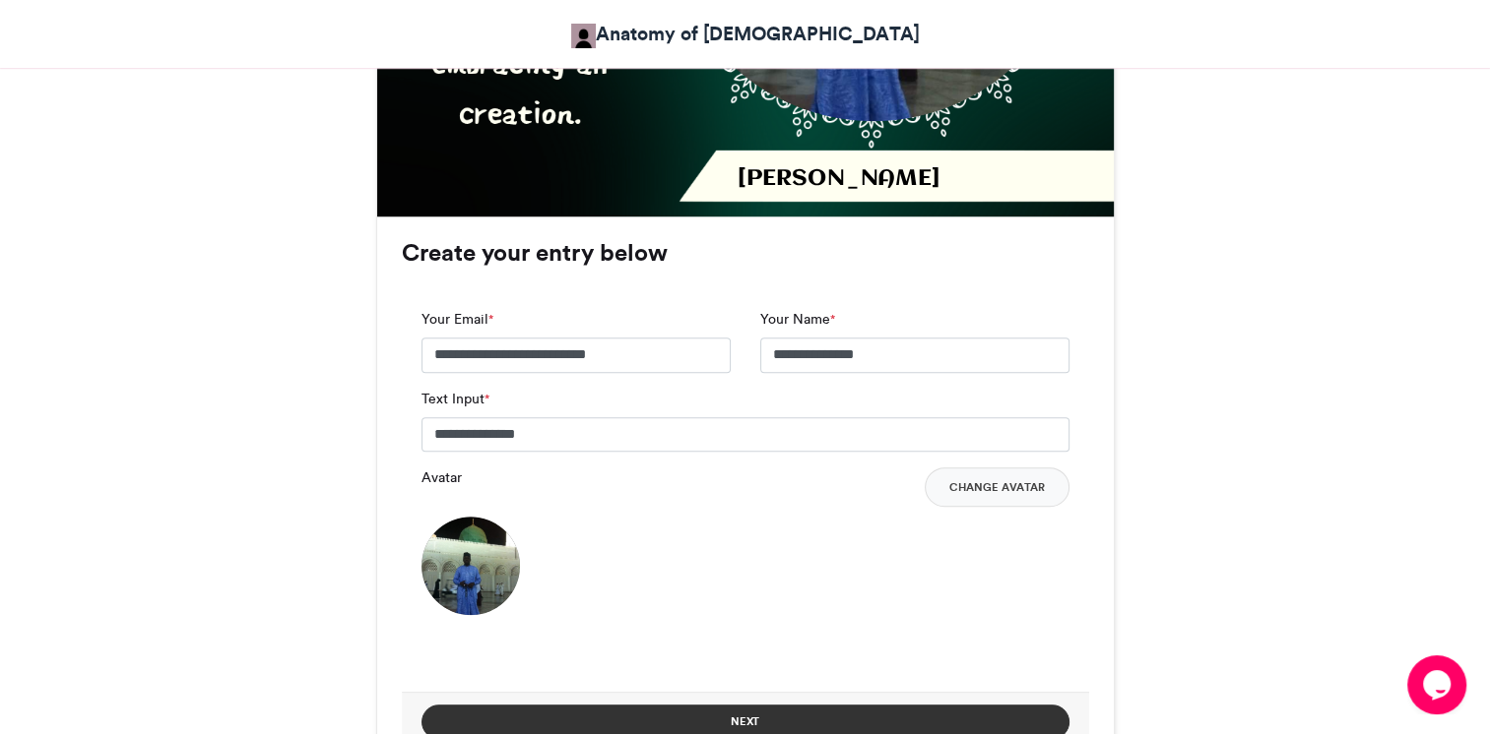
click at [848, 705] on button "Next" at bounding box center [745, 722] width 648 height 34
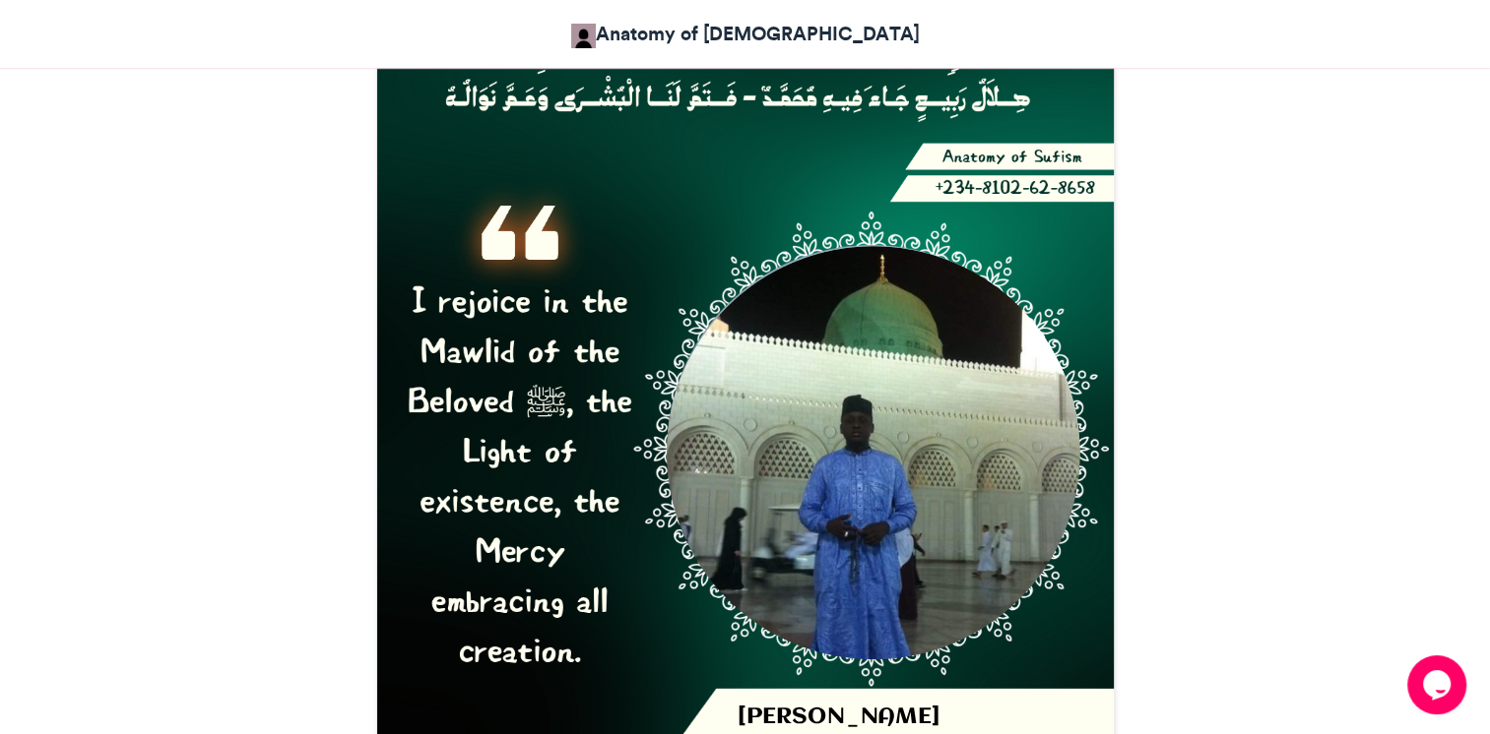
scroll to position [641, 0]
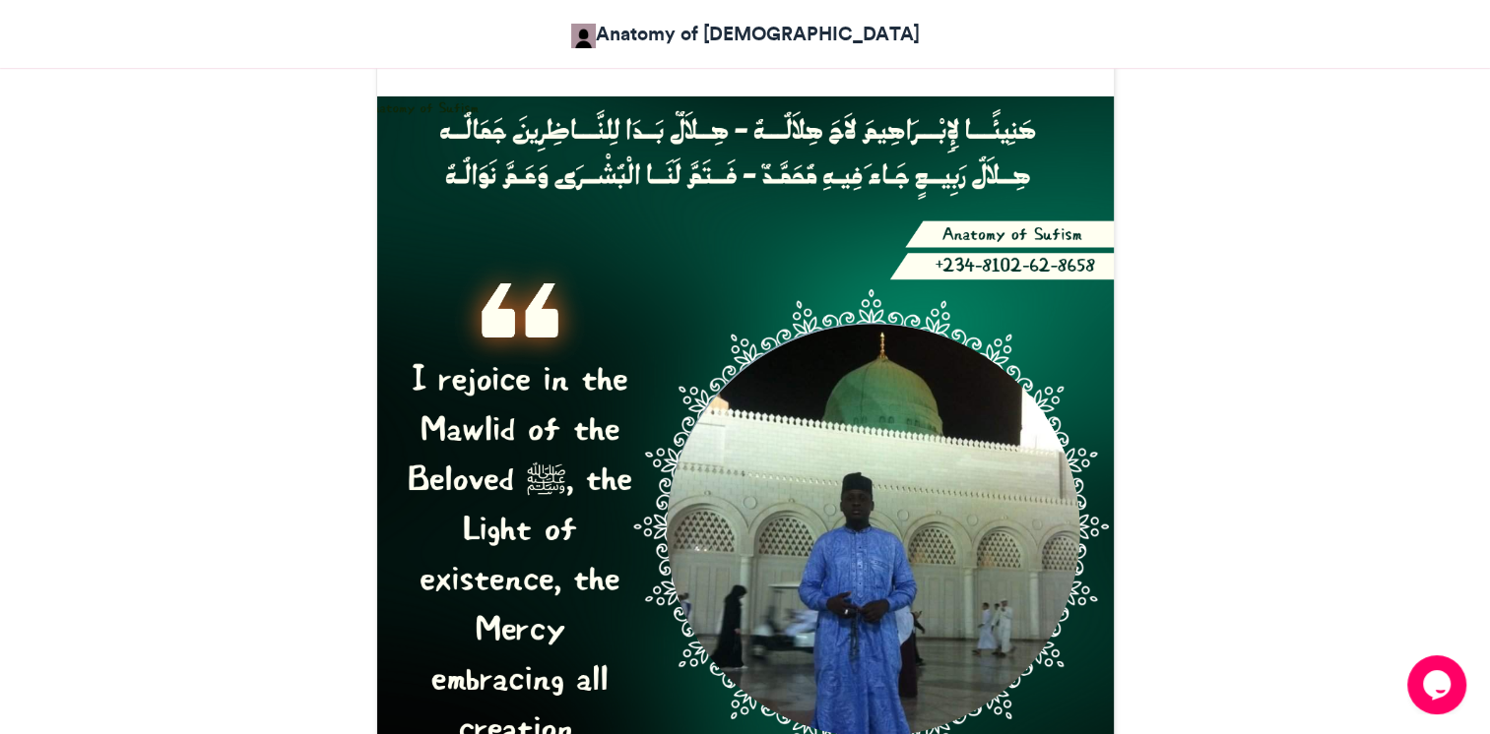
scroll to position [509, 0]
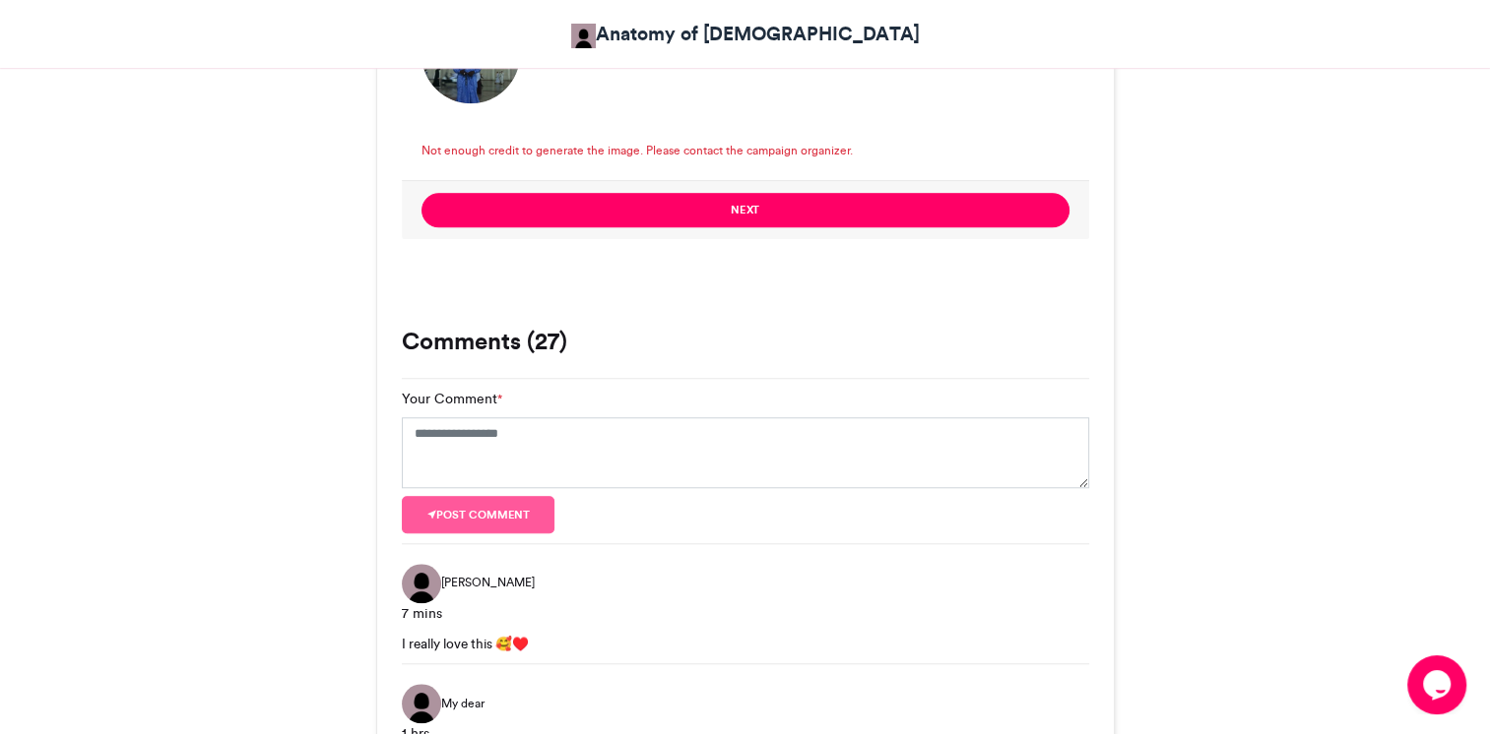
scroll to position [1690, 0]
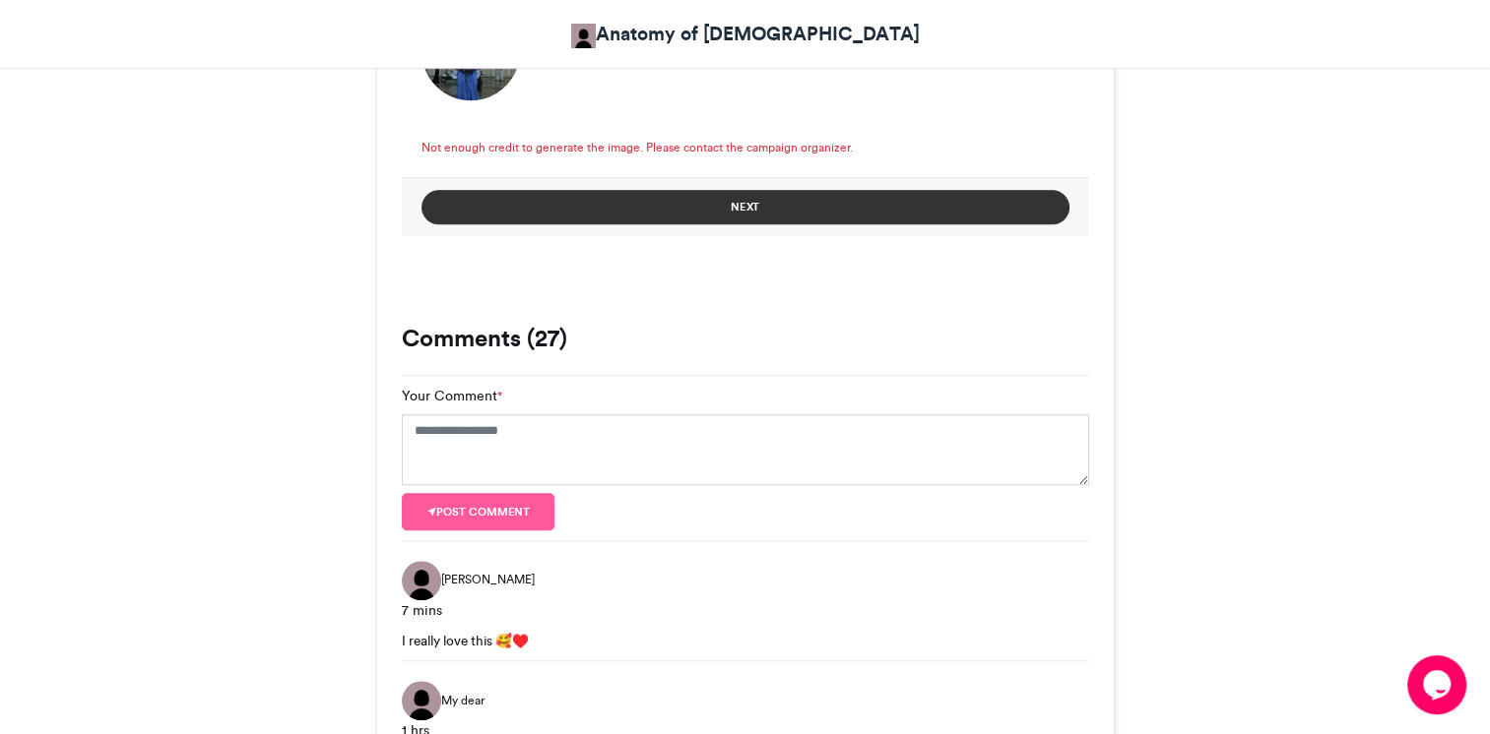
click at [696, 190] on button "Next" at bounding box center [745, 207] width 648 height 34
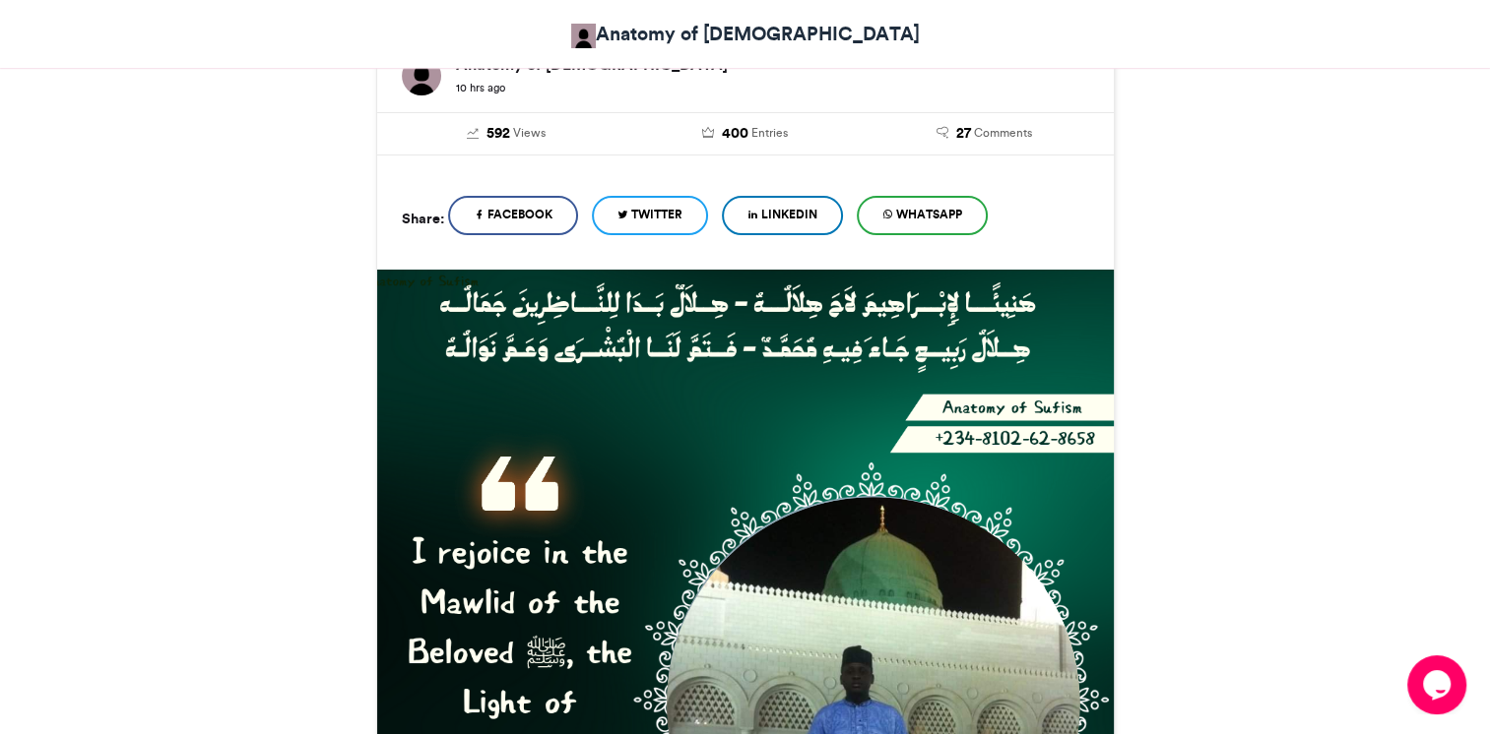
scroll to position [247, 0]
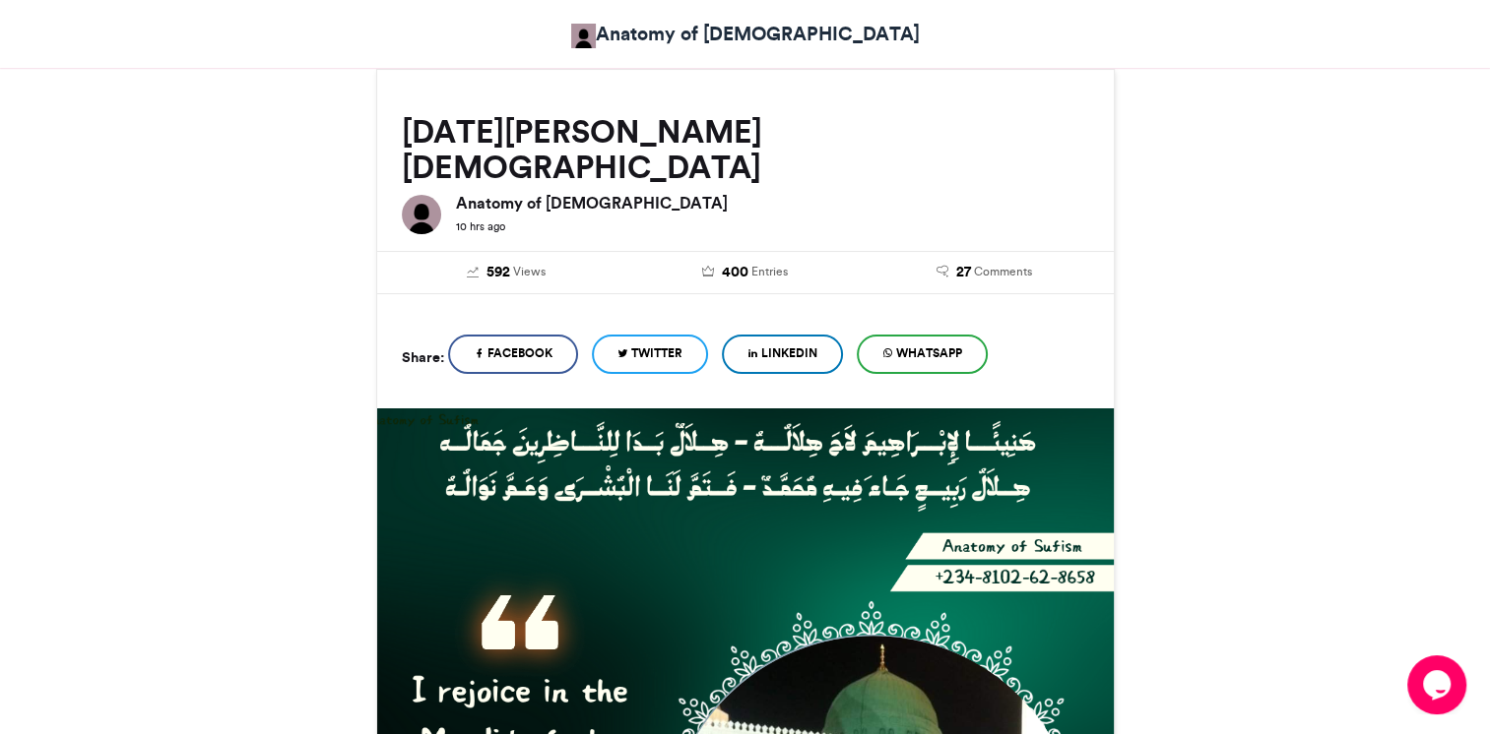
click at [961, 345] on span "WhatsApp" at bounding box center [929, 354] width 66 height 18
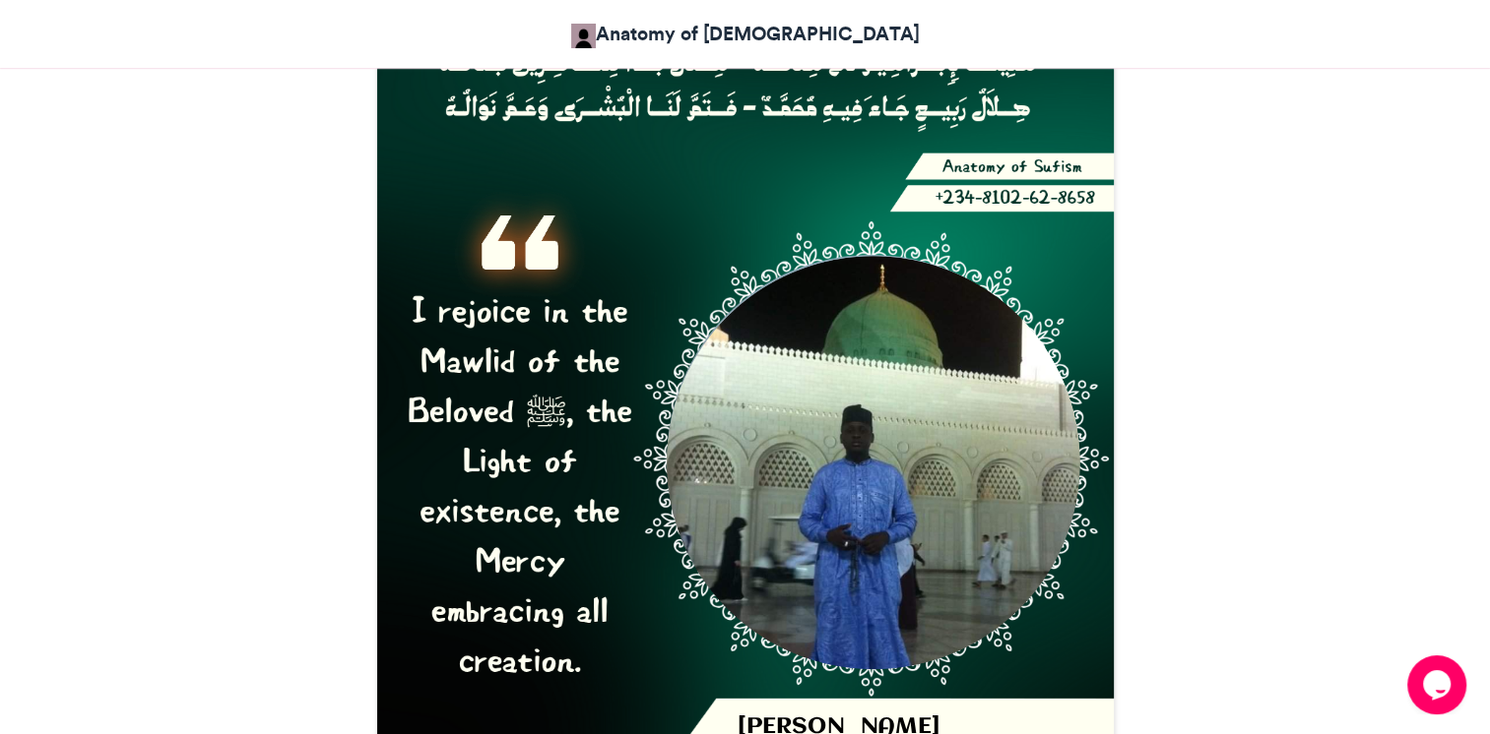
scroll to position [496, 0]
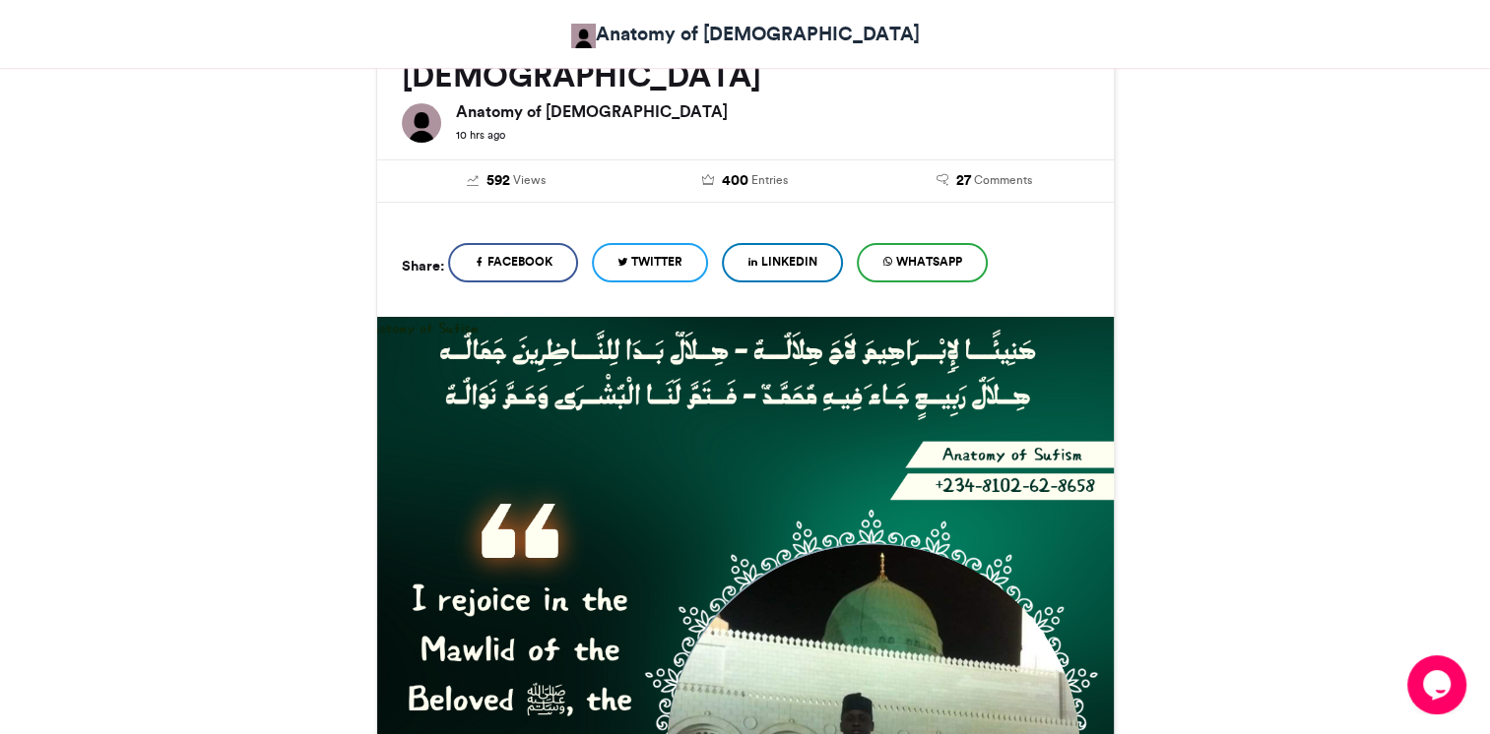
scroll to position [394, 0]
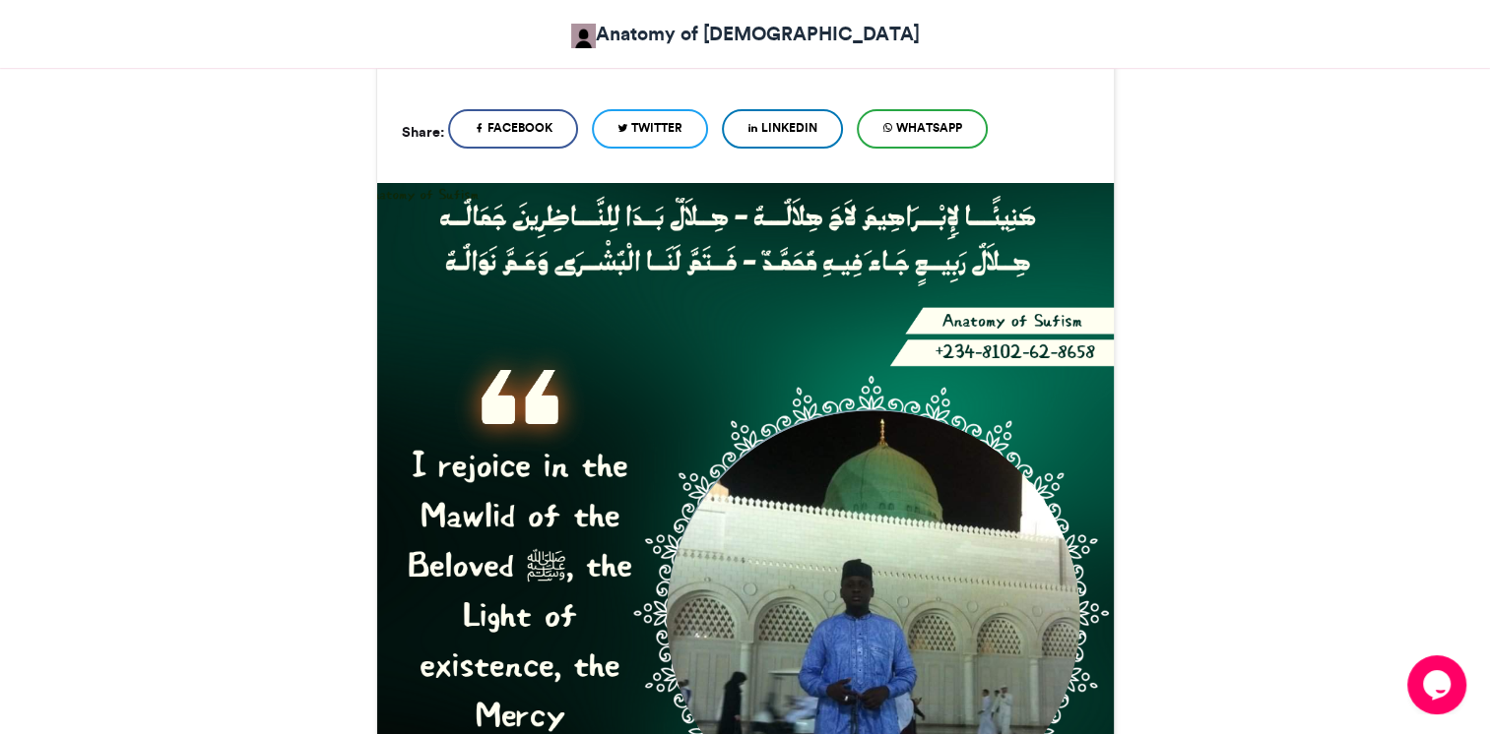
scroll to position [545, 0]
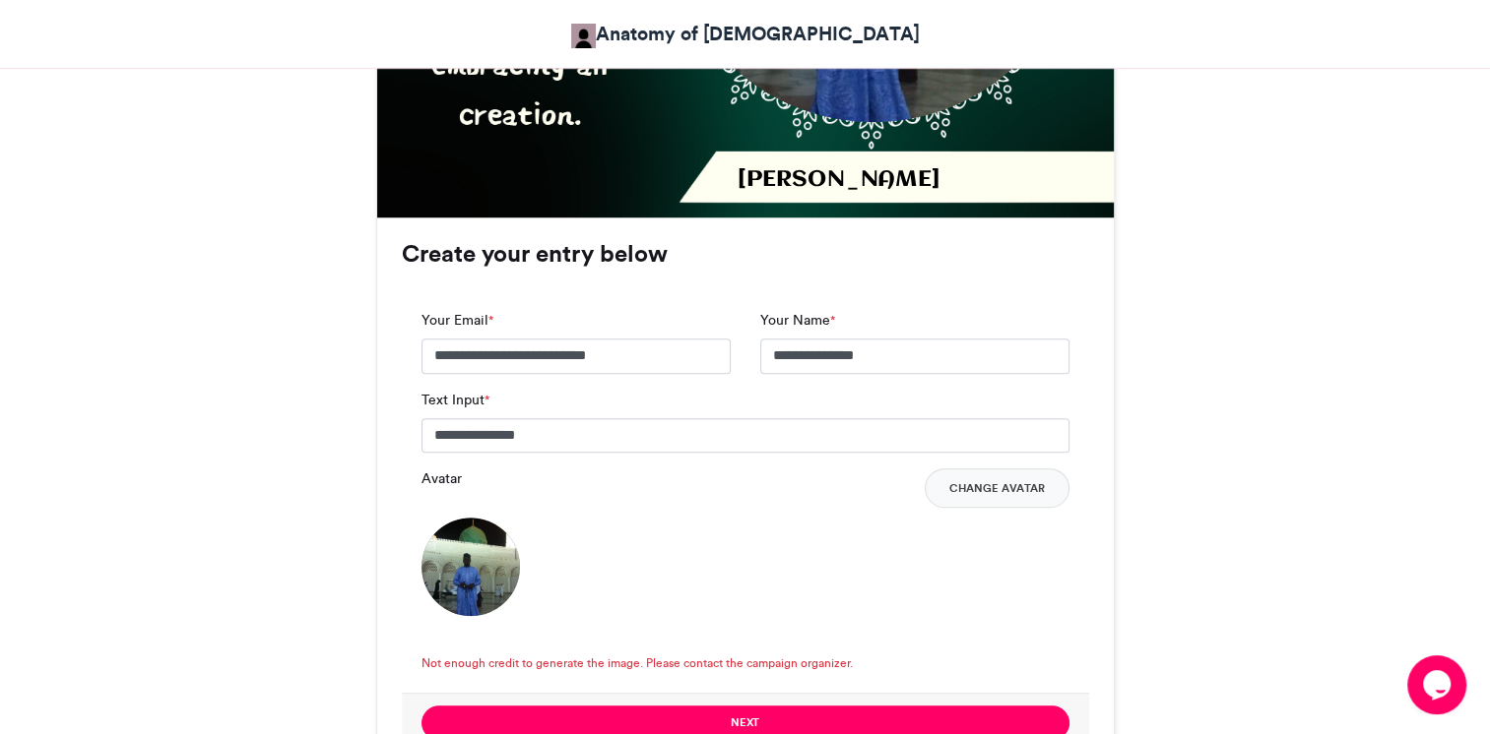
scroll to position [1213, 0]
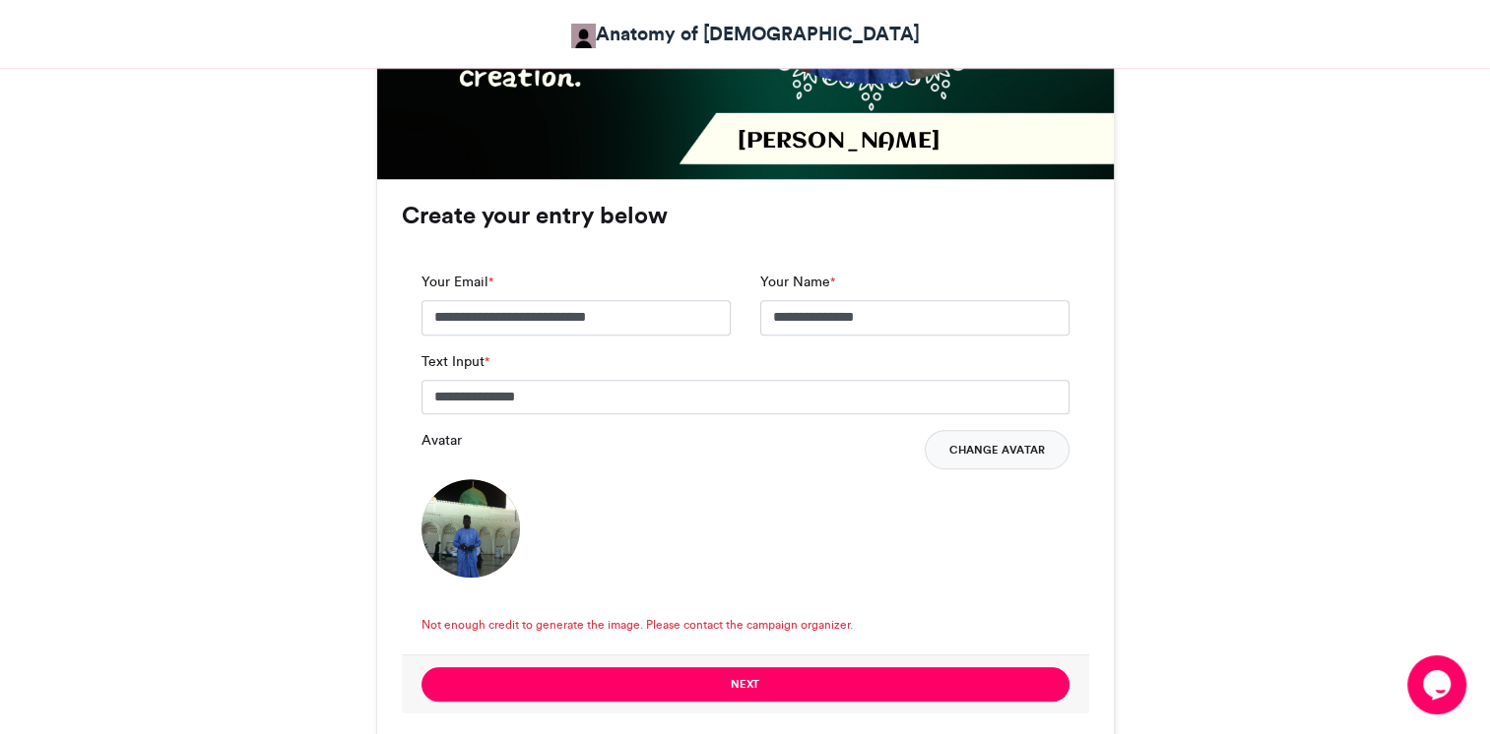
click at [993, 430] on button "Change Avatar" at bounding box center [996, 449] width 145 height 39
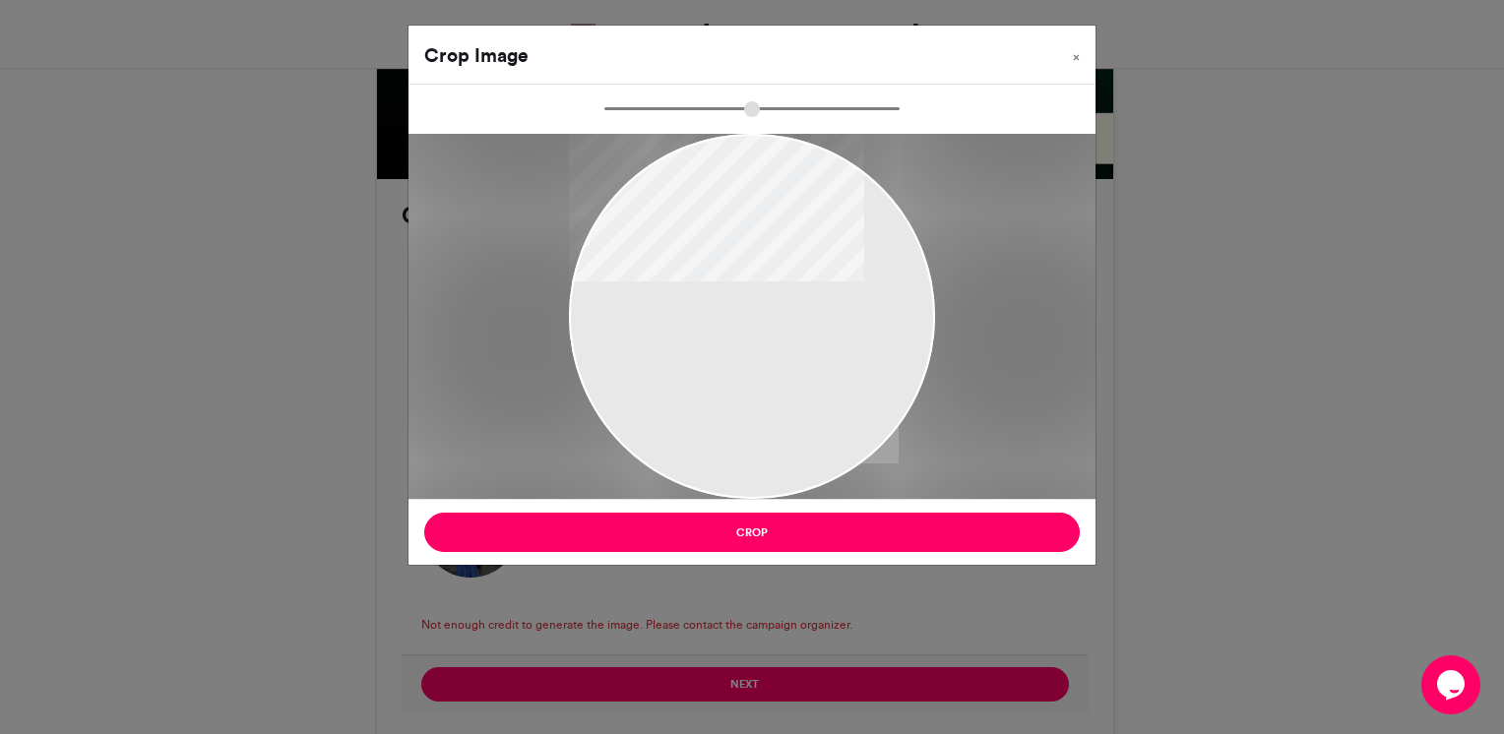
type input "******"
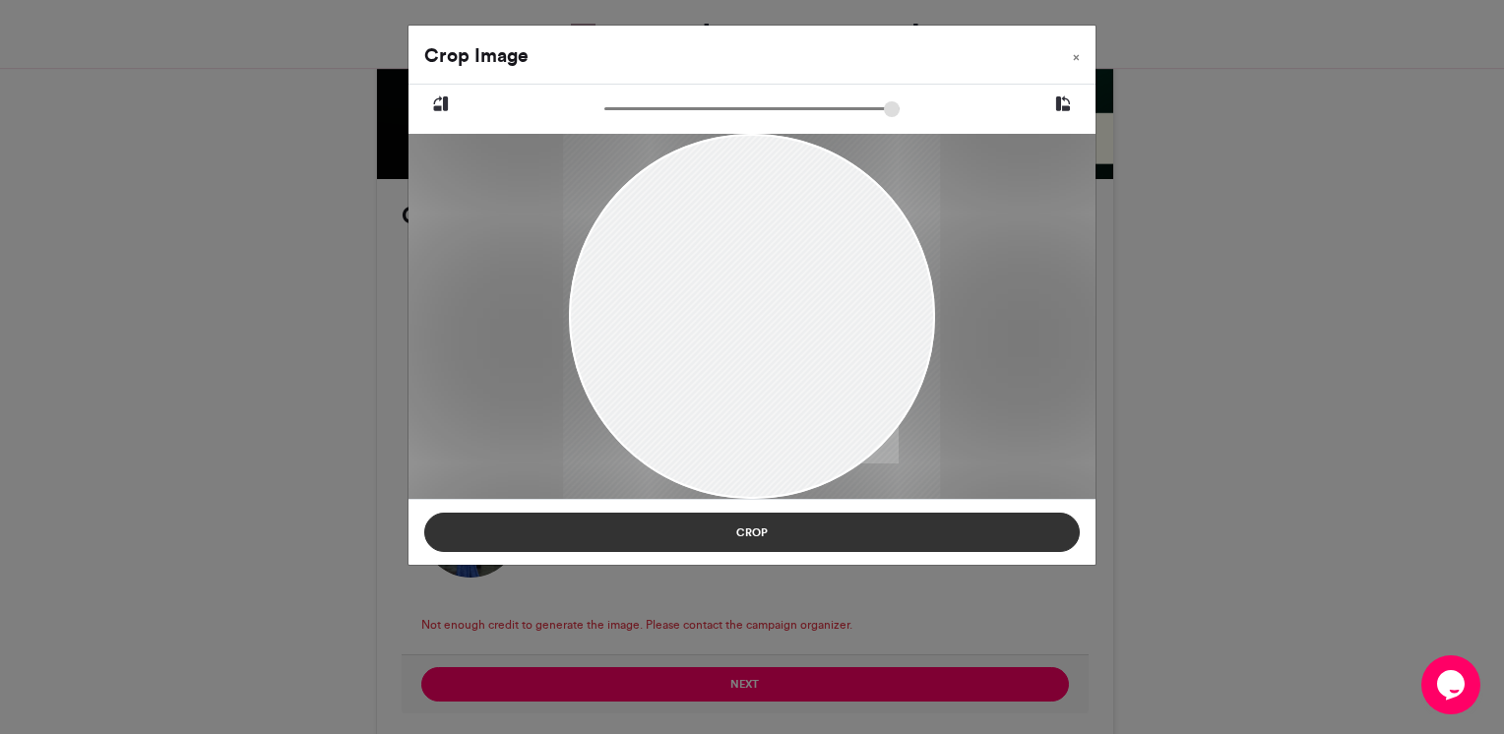
click at [759, 537] on button "Crop" at bounding box center [752, 532] width 656 height 39
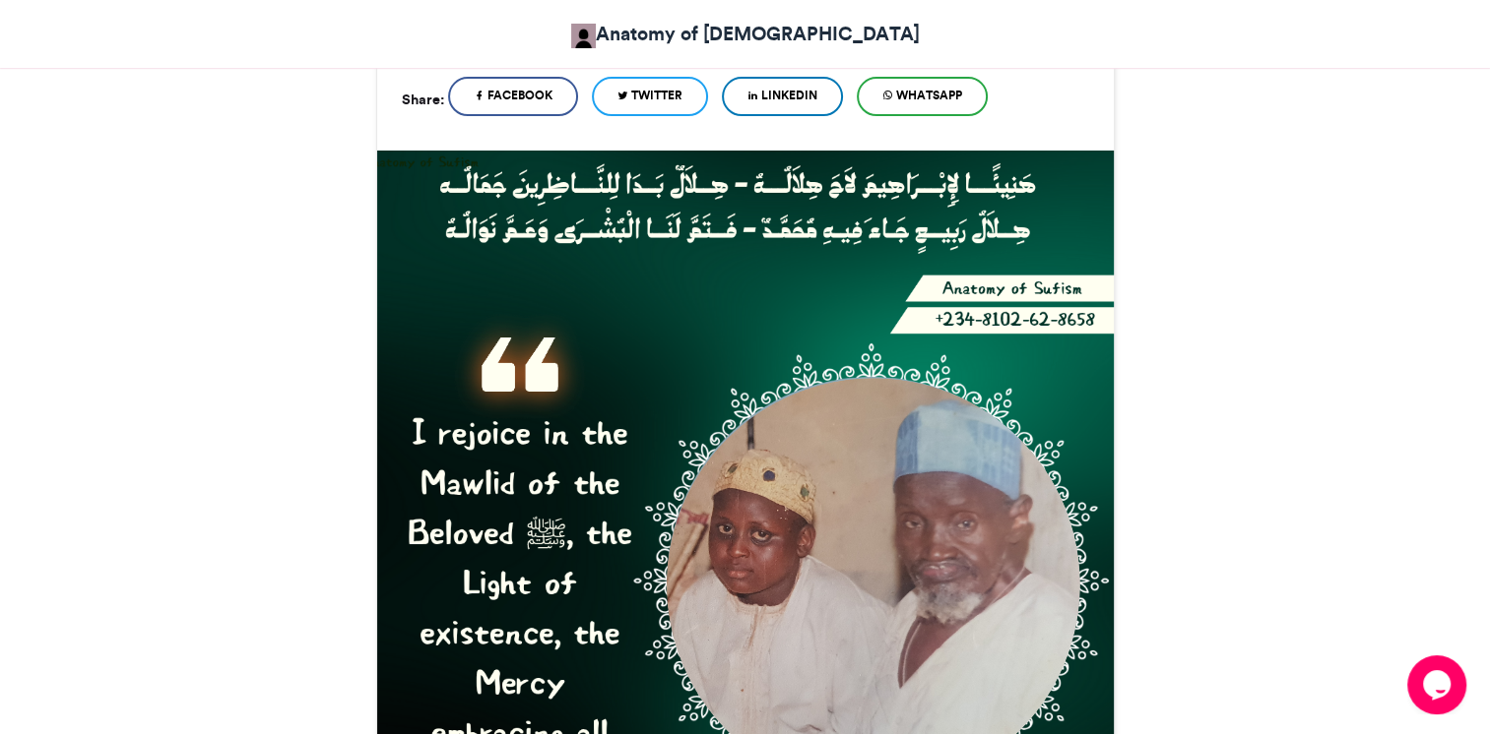
scroll to position [556, 0]
